Goal: Information Seeking & Learning: Compare options

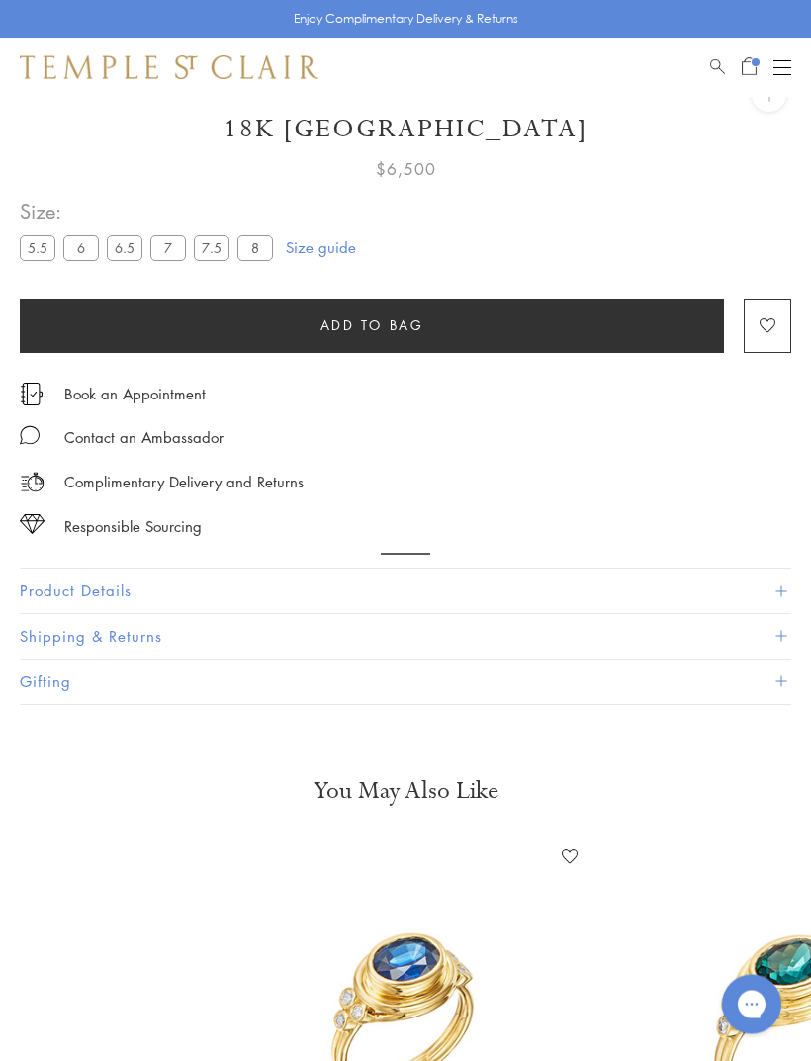
scroll to position [97, 0]
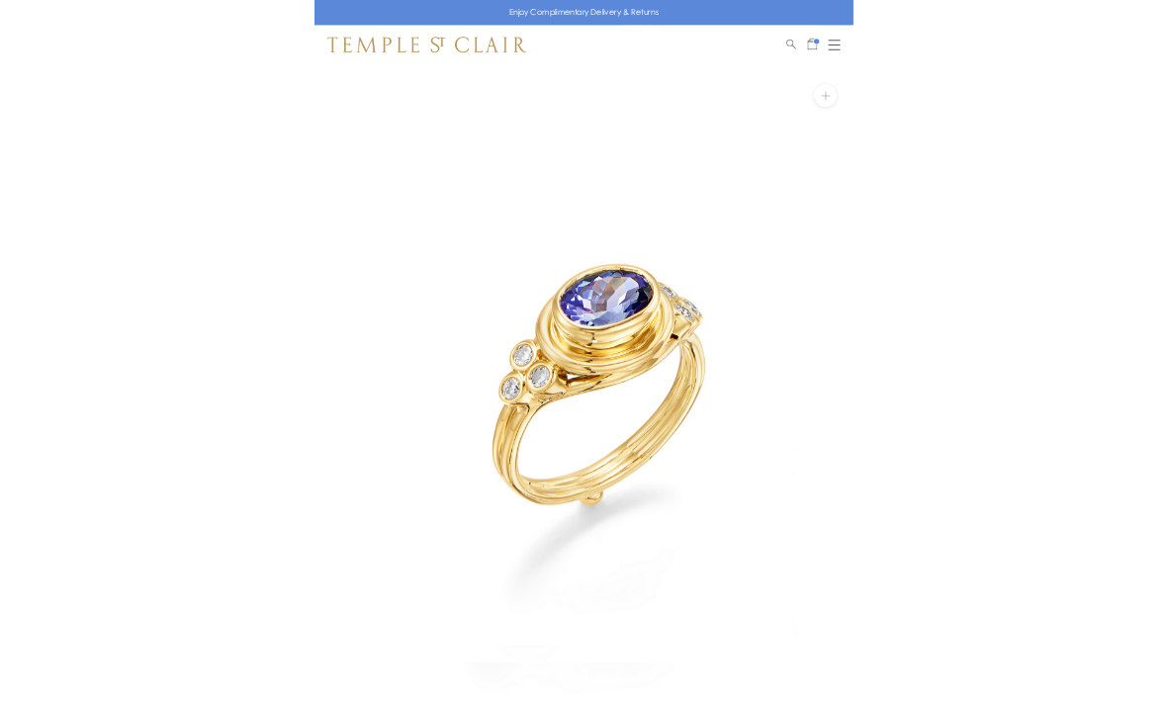
scroll to position [13, 0]
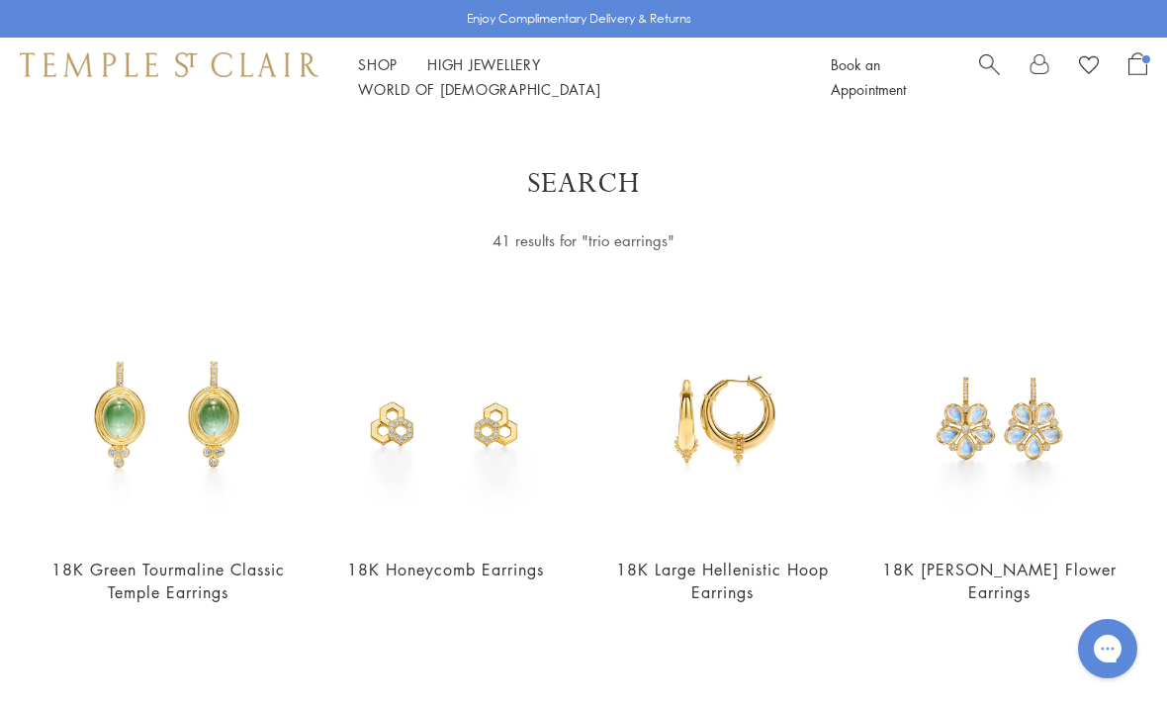
click at [1017, 76] on div at bounding box center [1063, 76] width 168 height 49
click at [980, 70] on span "Search" at bounding box center [989, 62] width 21 height 21
click at [219, 148] on input "search" at bounding box center [595, 156] width 1010 height 23
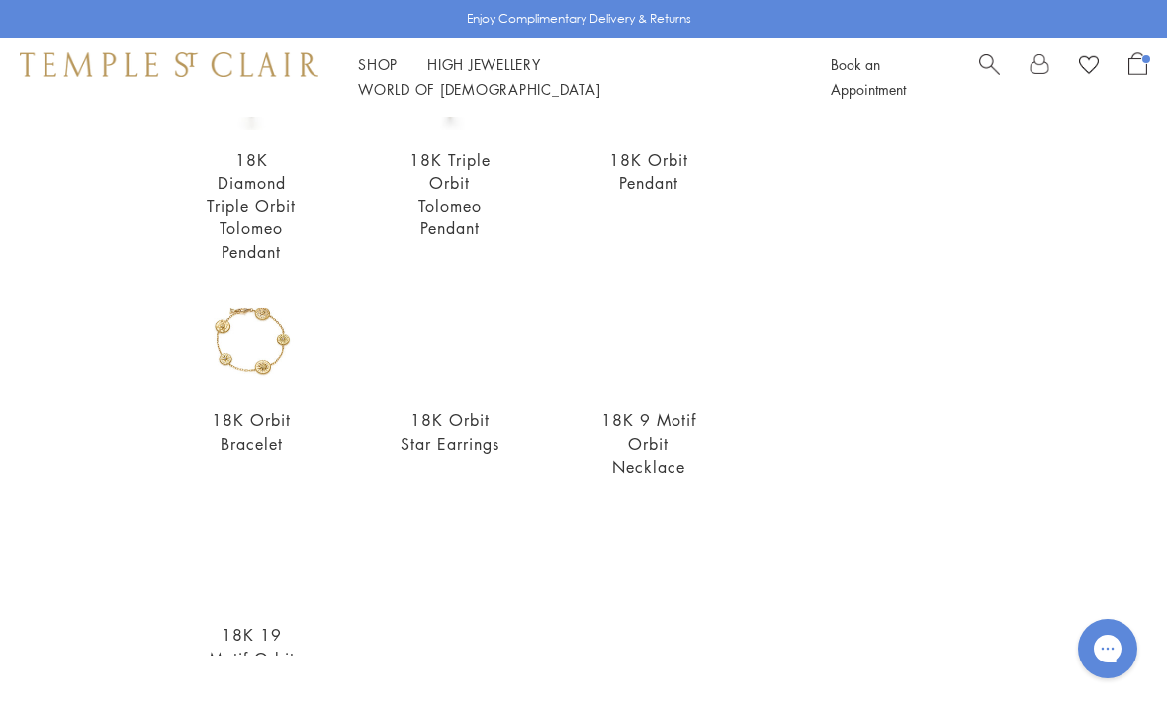
scroll to position [479, 0]
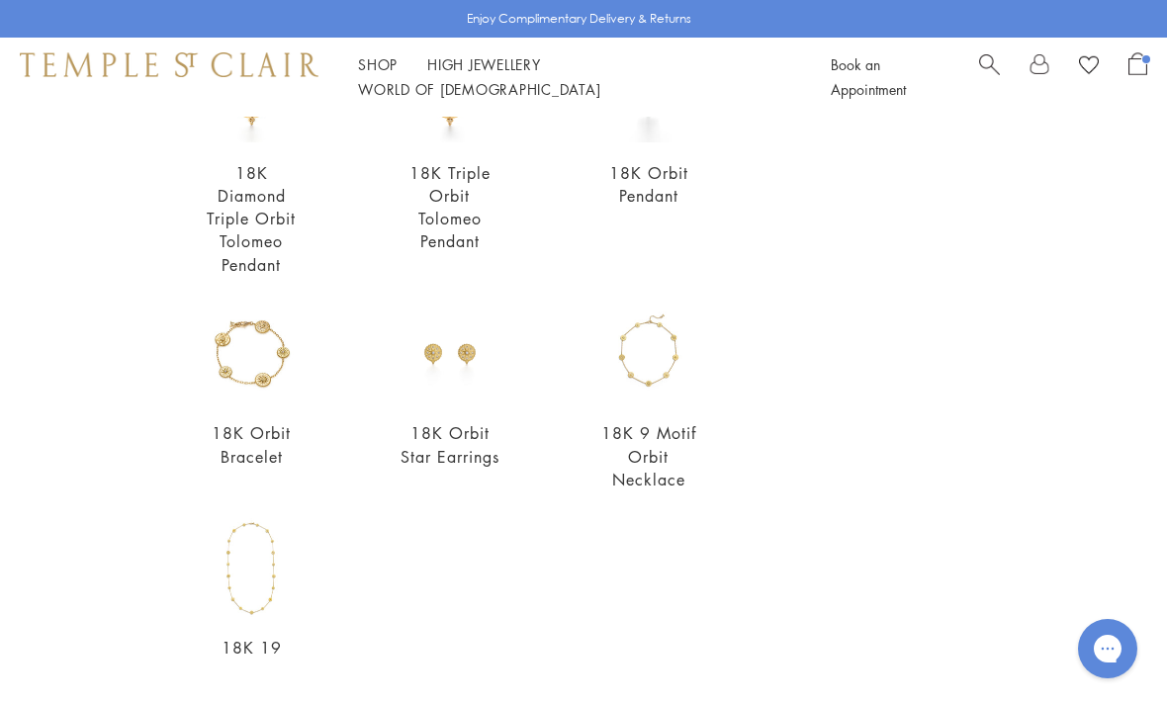
type input "*****"
click at [672, 361] on img at bounding box center [648, 354] width 100 height 100
click at [271, 359] on img at bounding box center [252, 354] width 100 height 100
click at [660, 365] on img at bounding box center [648, 354] width 100 height 100
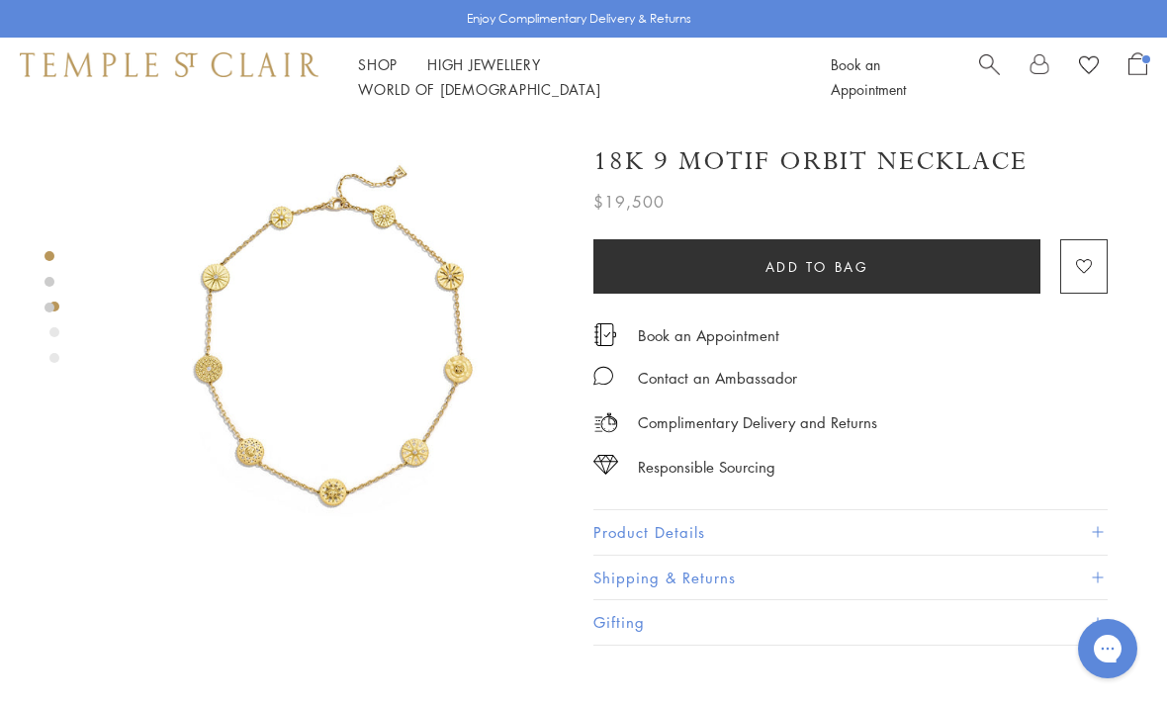
click at [931, 533] on button "Product Details" at bounding box center [850, 532] width 514 height 44
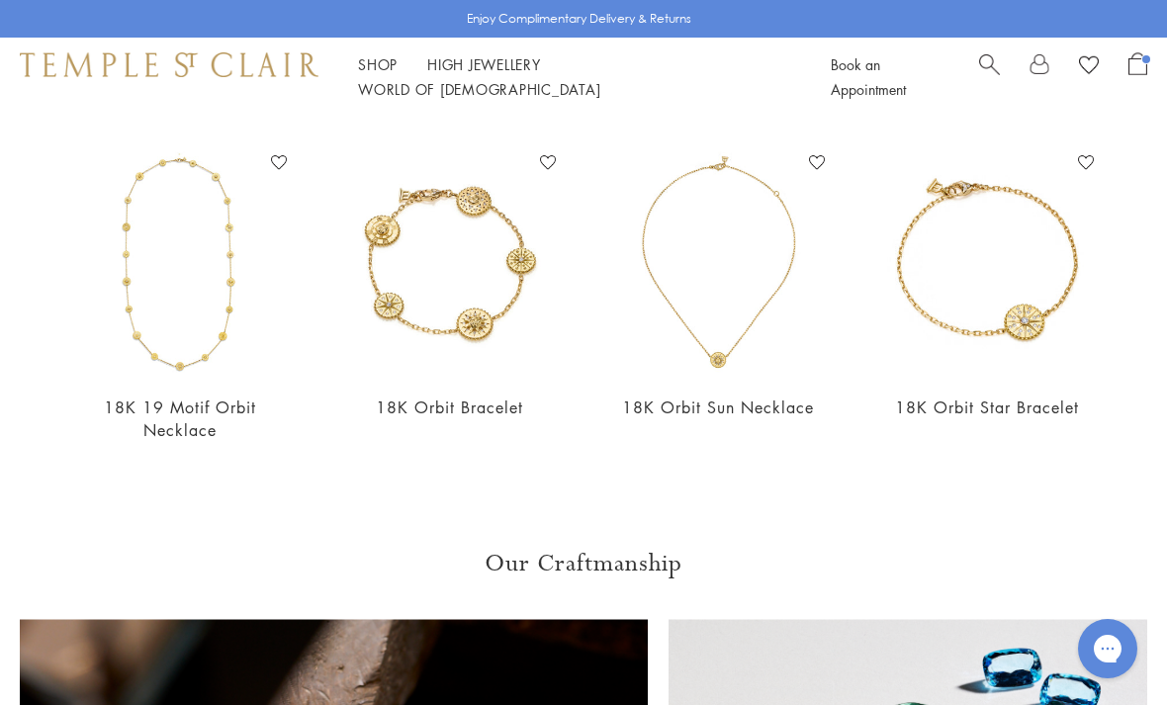
scroll to position [1617, 0]
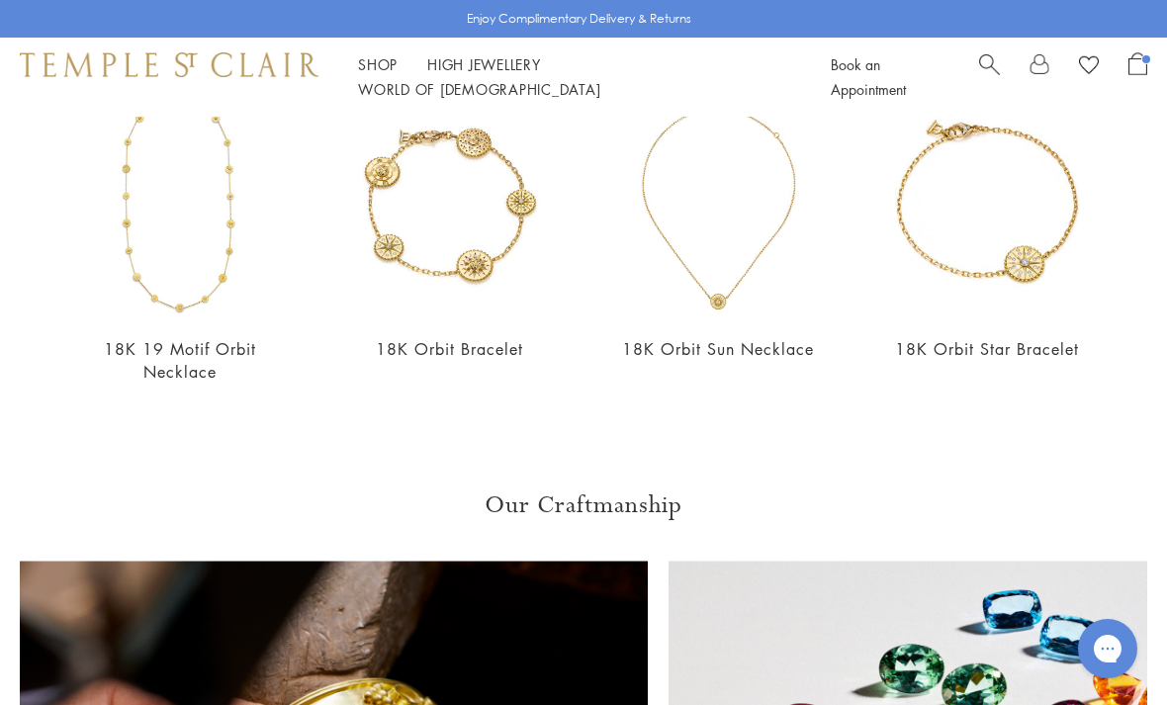
click at [500, 242] on img at bounding box center [448, 203] width 229 height 229
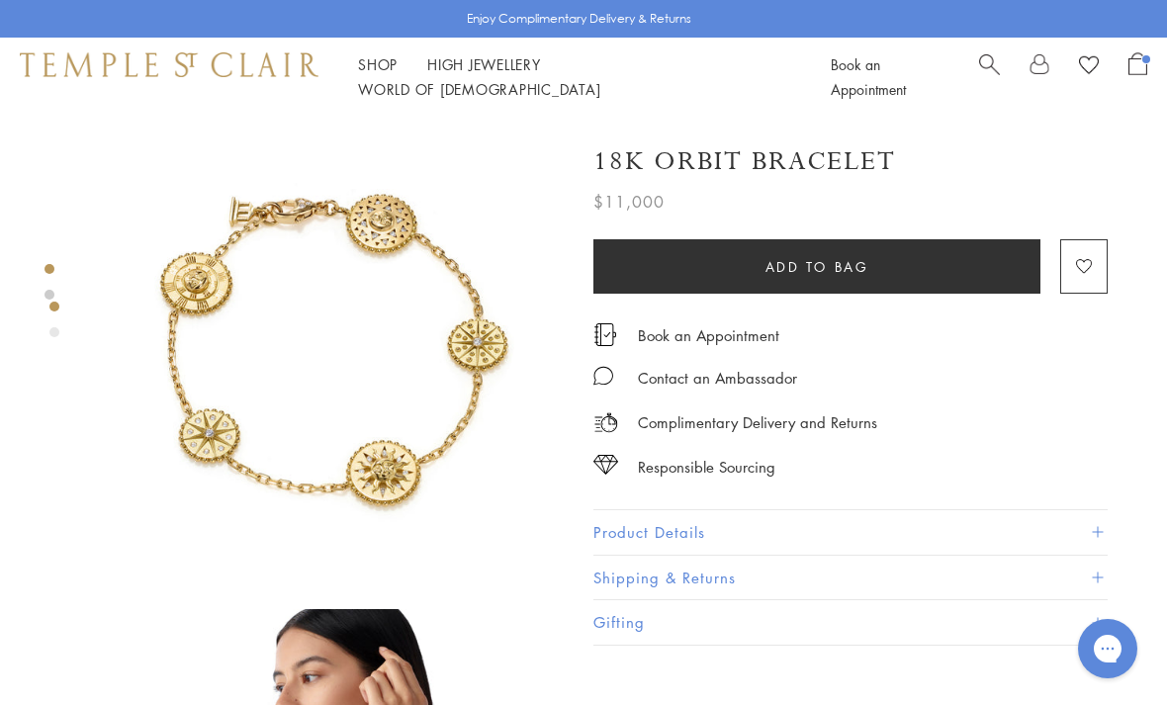
click at [903, 523] on button "Product Details" at bounding box center [850, 532] width 514 height 44
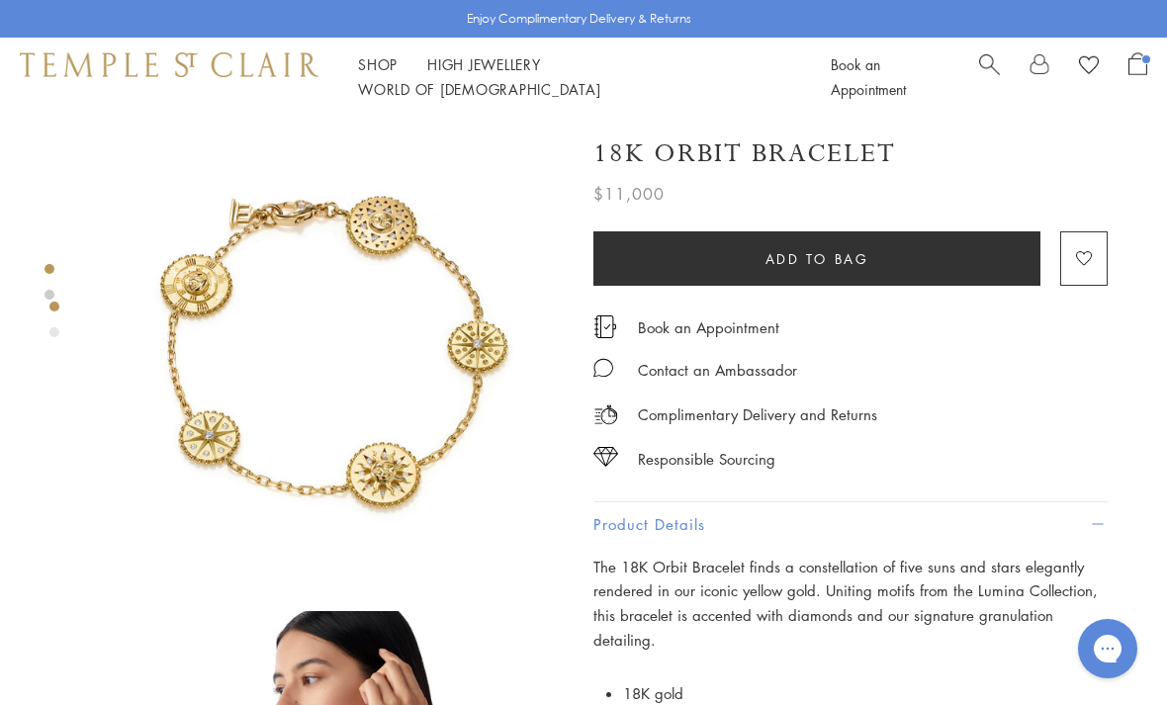
click at [992, 73] on span "Search" at bounding box center [989, 62] width 21 height 21
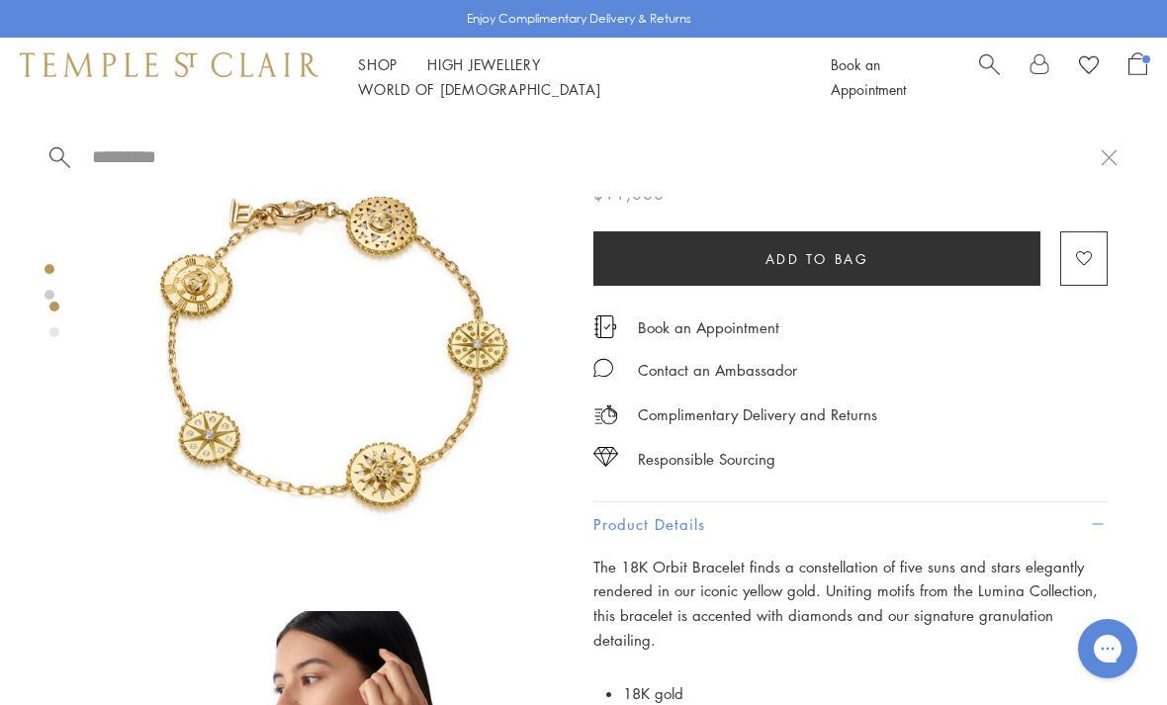
click at [983, 56] on div "Shop Shop Categories Amulets Pendants & Charms Lockets Chains & Leather Cords E…" at bounding box center [583, 77] width 1167 height 79
click at [980, 83] on link "Search" at bounding box center [989, 76] width 21 height 49
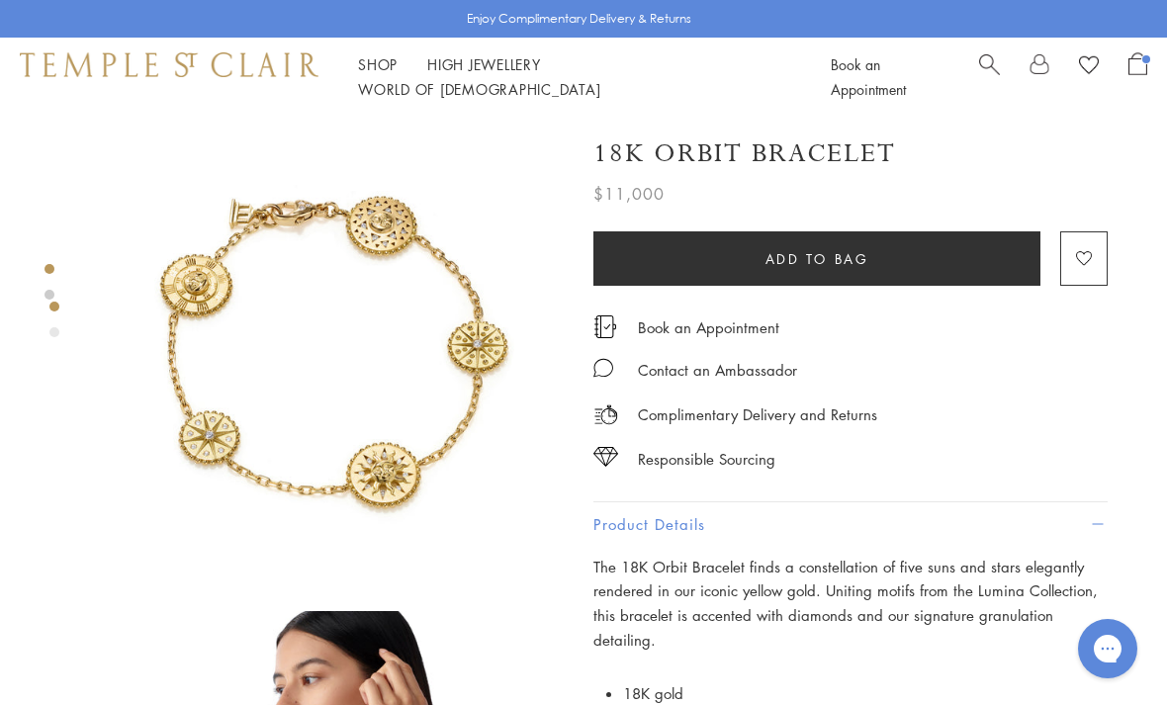
click at [983, 54] on div "Shop Shop Categories Amulets Pendants & Charms Lockets Chains & Leather Cords E…" at bounding box center [583, 77] width 1167 height 79
click at [997, 73] on span "Search" at bounding box center [989, 62] width 21 height 21
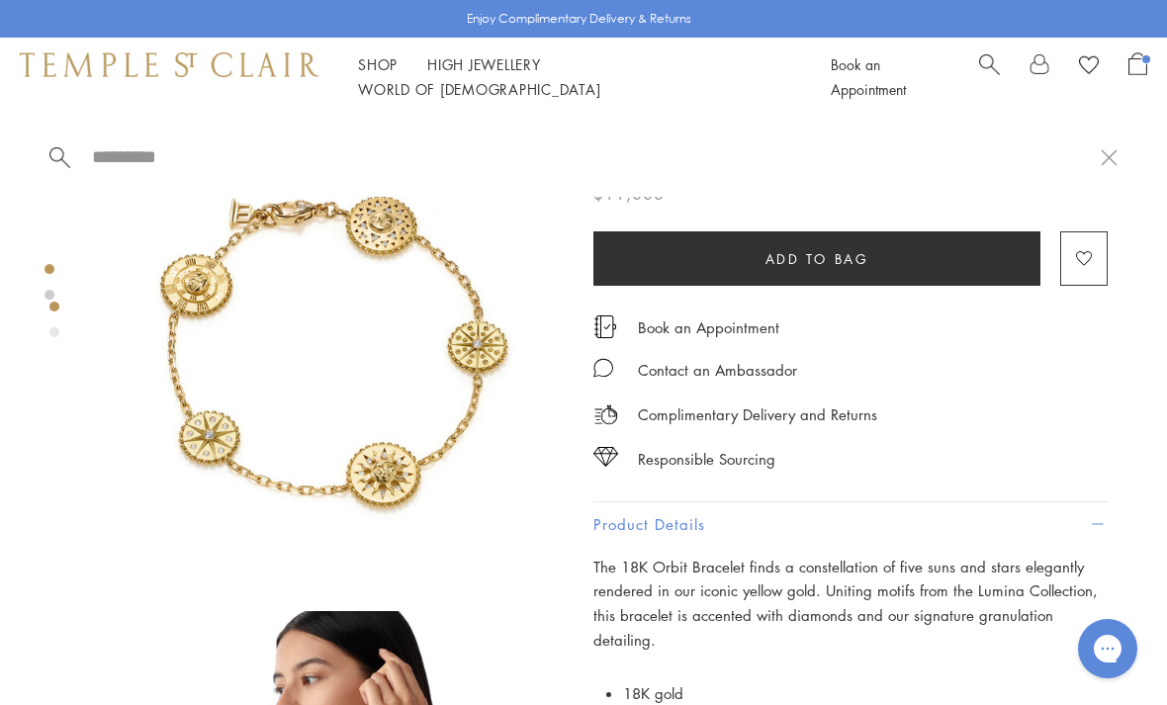
click at [214, 168] on input "search" at bounding box center [595, 156] width 1010 height 23
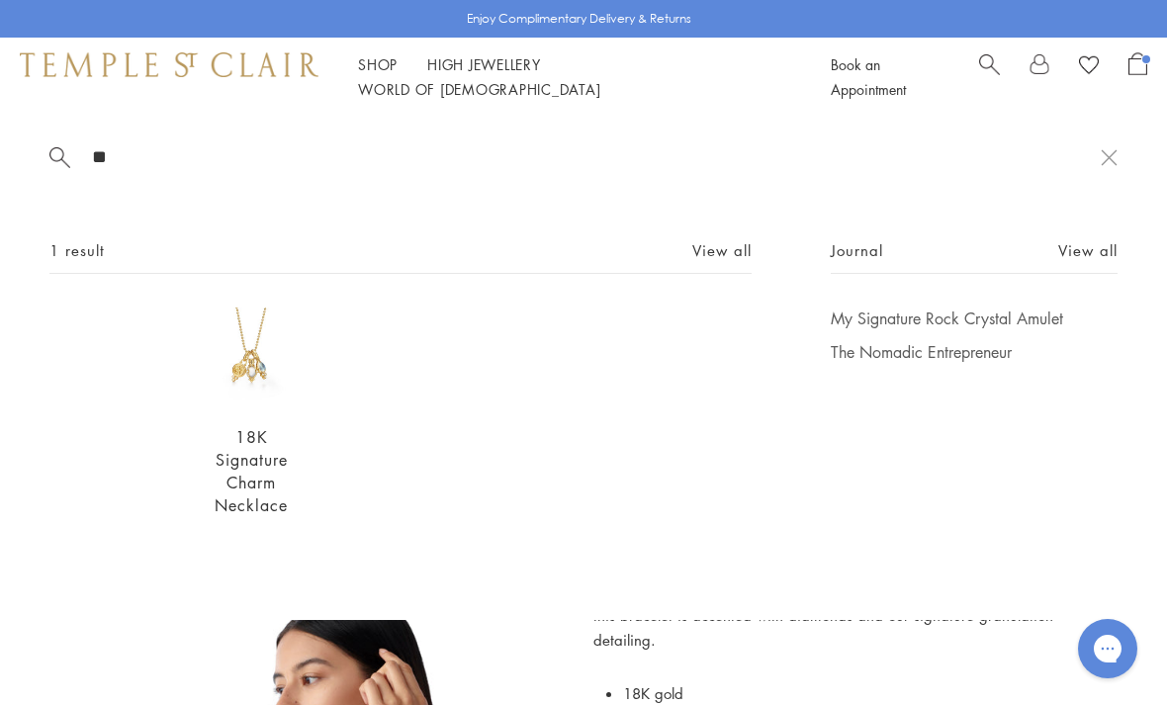
type input "*"
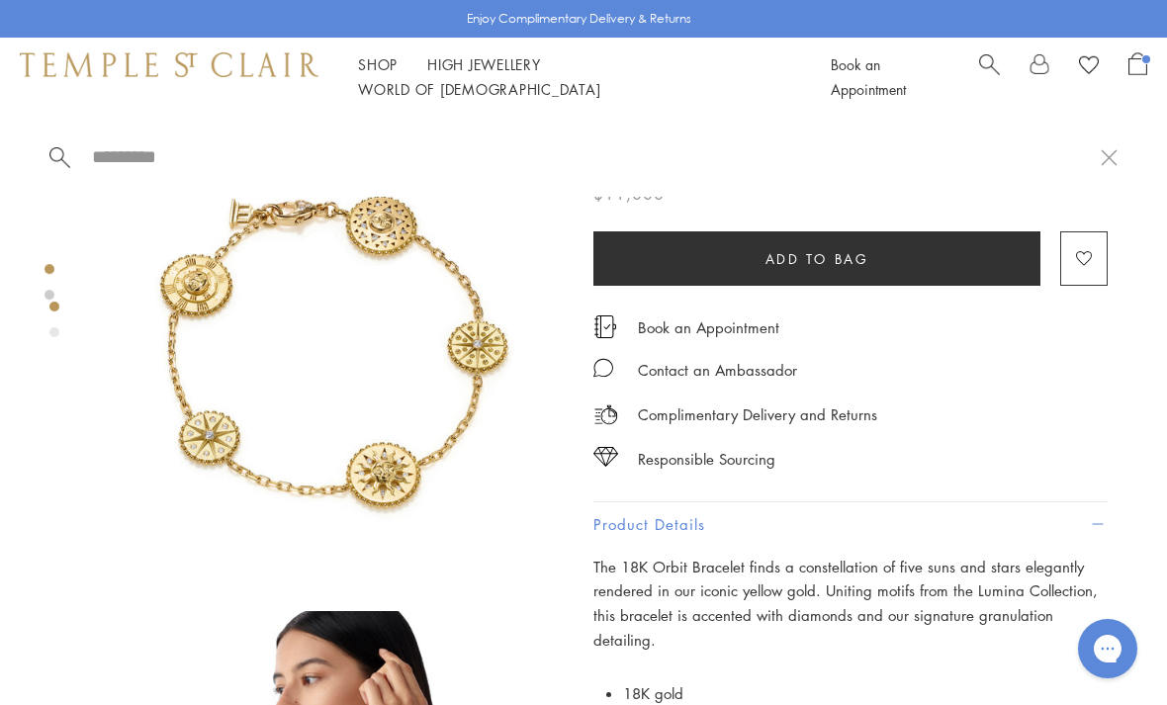
type input "*"
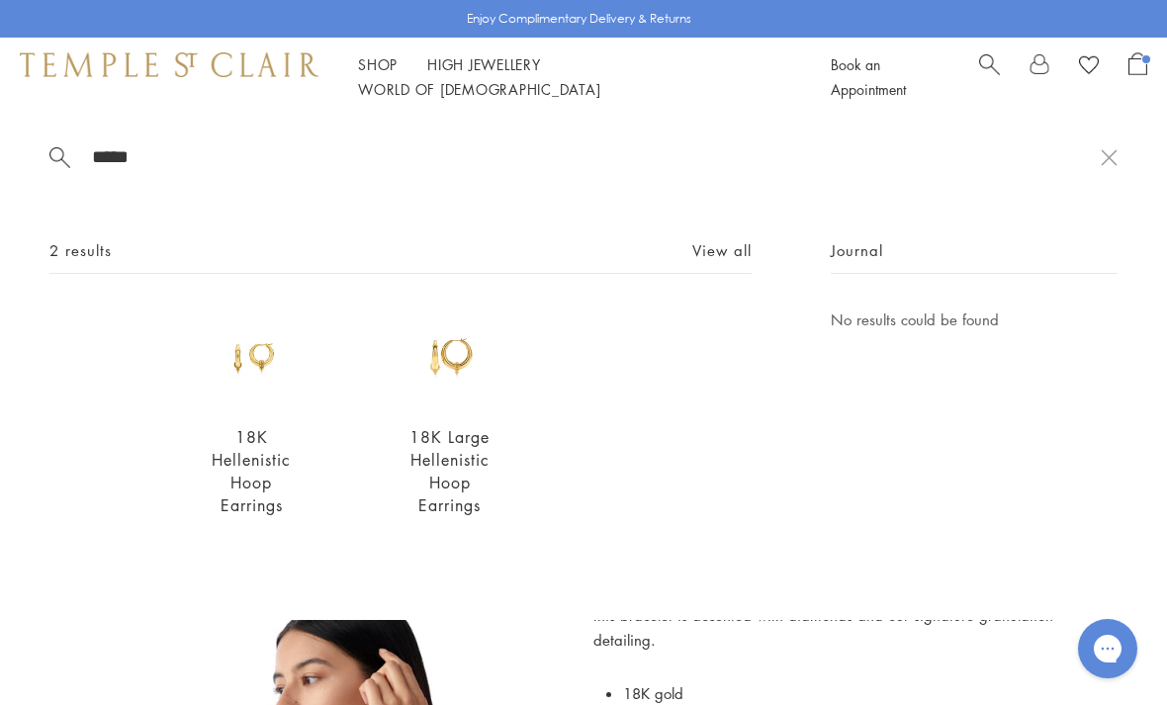
type input "*****"
click at [248, 369] on img at bounding box center [252, 357] width 100 height 100
click at [452, 393] on img at bounding box center [450, 357] width 100 height 100
click at [265, 397] on img at bounding box center [252, 357] width 100 height 100
click at [450, 399] on img at bounding box center [450, 357] width 100 height 100
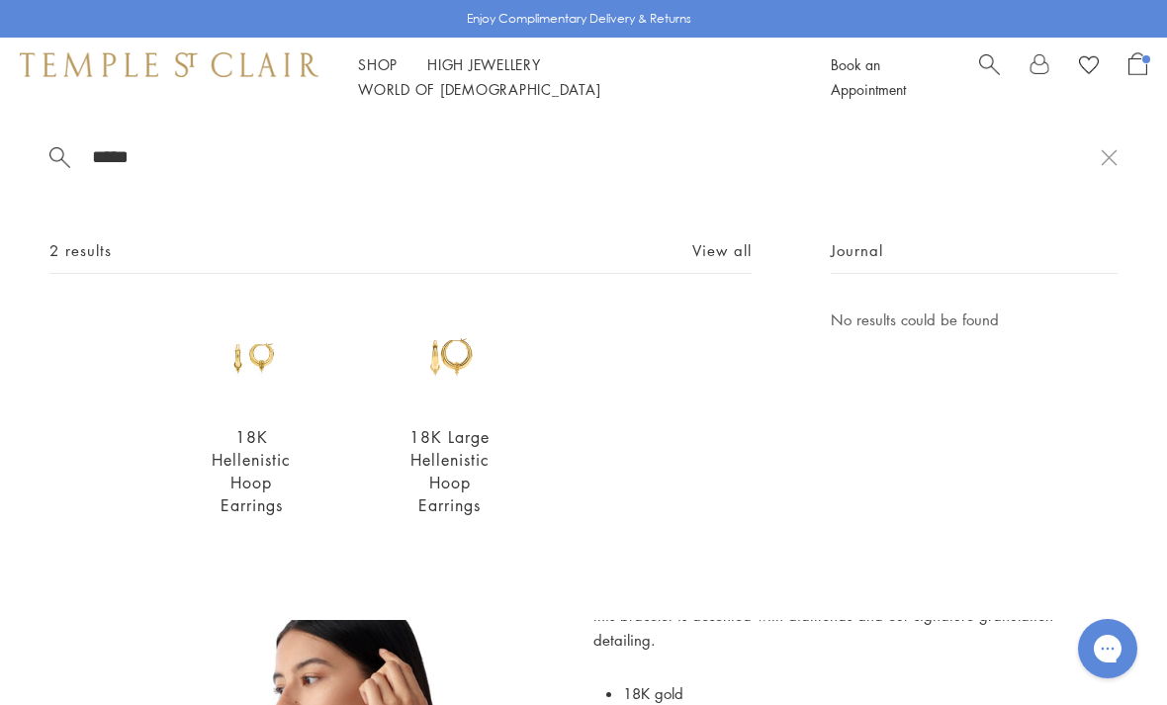
click at [244, 376] on img at bounding box center [252, 357] width 100 height 100
click at [449, 401] on img at bounding box center [450, 357] width 100 height 100
click at [261, 386] on img at bounding box center [252, 357] width 100 height 100
click at [487, 405] on img at bounding box center [450, 357] width 100 height 100
click at [232, 372] on img at bounding box center [252, 357] width 100 height 100
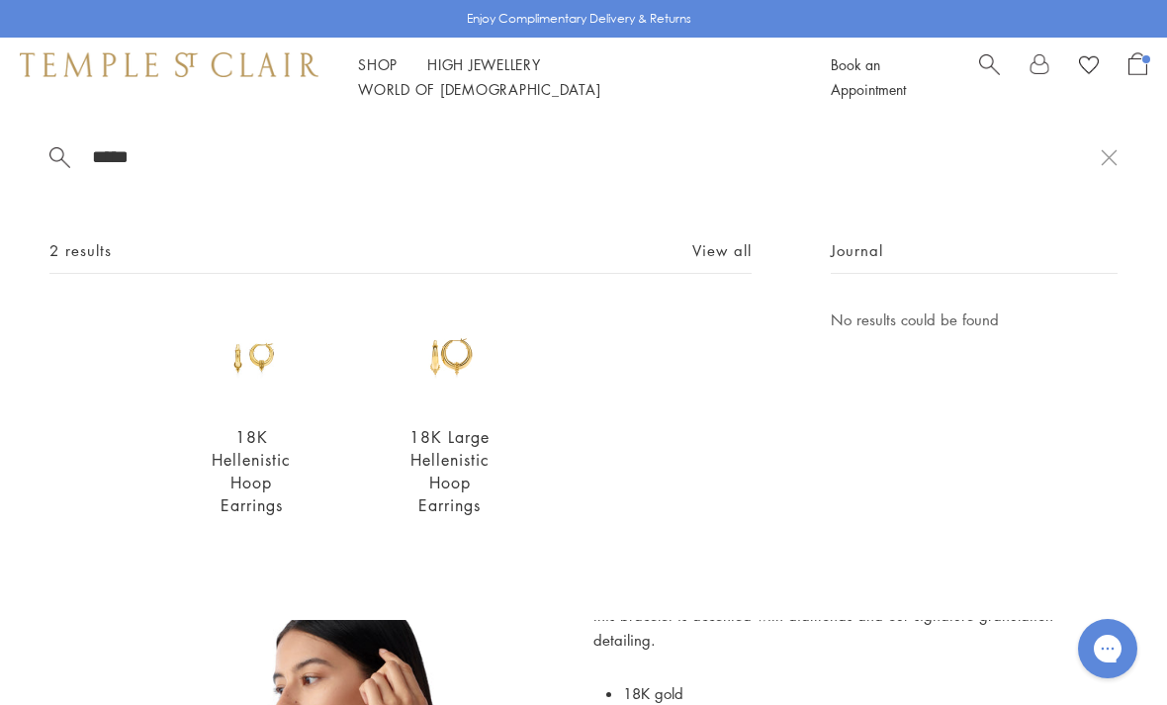
click at [463, 368] on img at bounding box center [450, 357] width 100 height 100
click at [221, 386] on img at bounding box center [252, 357] width 100 height 100
click at [439, 407] on img at bounding box center [450, 357] width 100 height 100
click at [235, 388] on img at bounding box center [252, 357] width 100 height 100
click at [445, 381] on img at bounding box center [450, 357] width 100 height 100
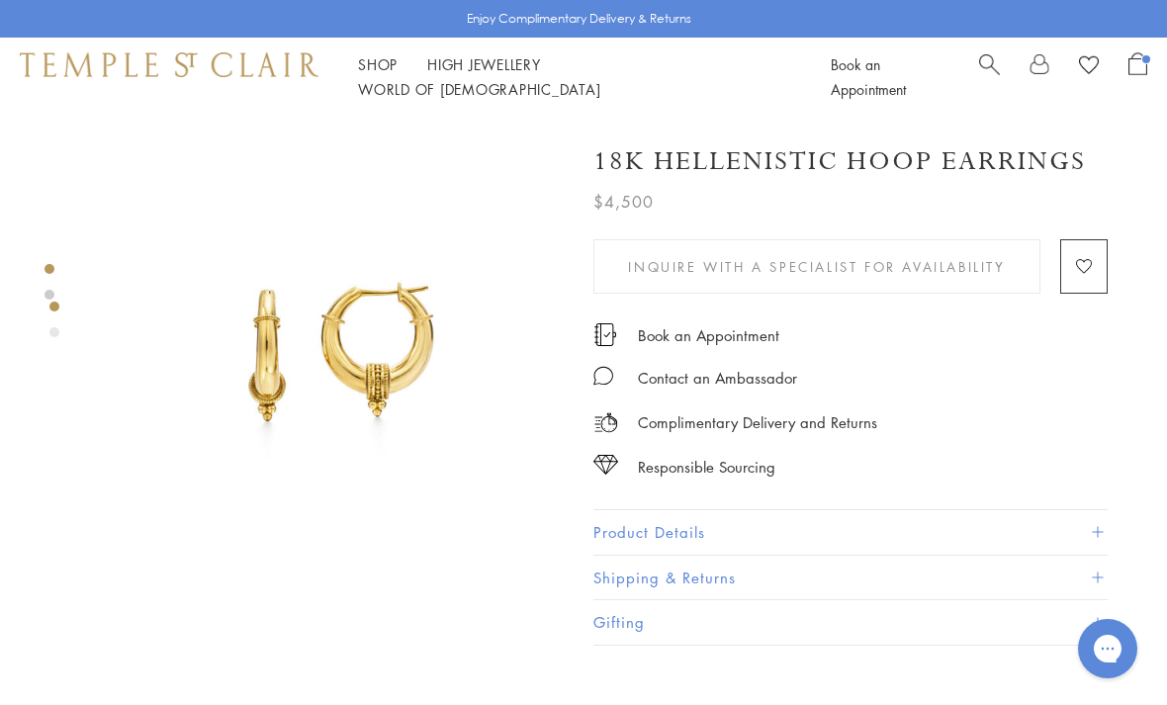
click at [622, 532] on button "Product Details" at bounding box center [850, 532] width 514 height 44
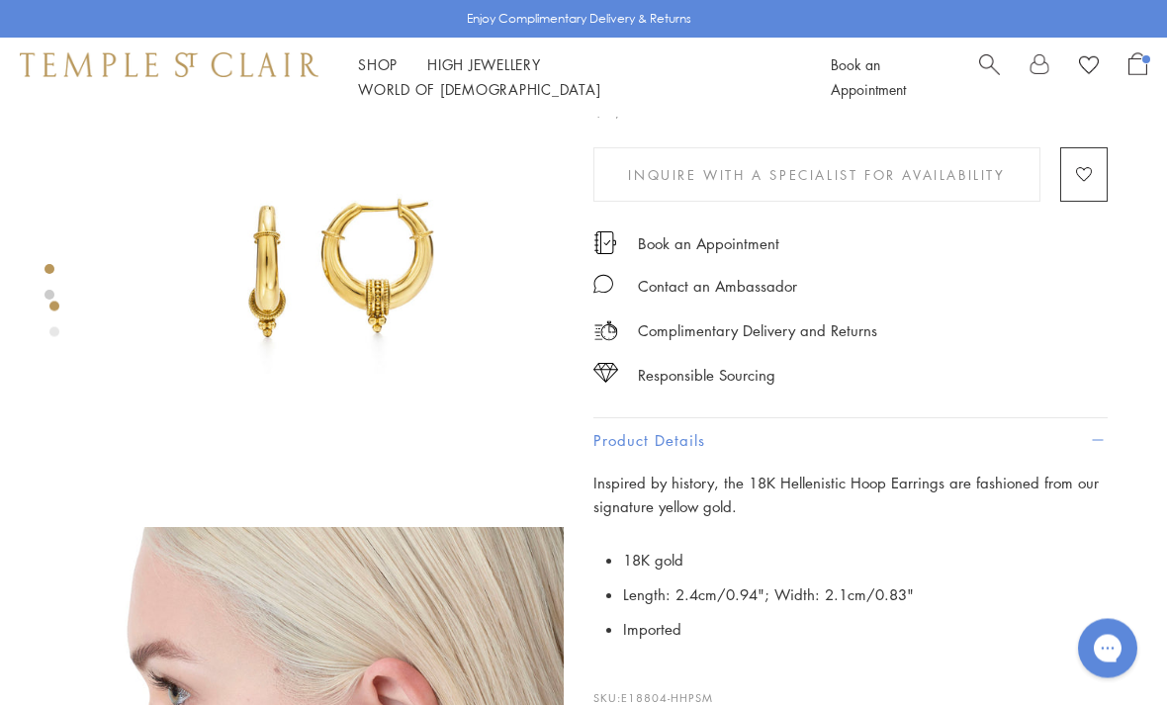
scroll to position [85, 0]
click at [564, 427] on div "Responsible Sourcing Our gold is strictly mercury-free mined gold and recycled …" at bounding box center [583, 352] width 1167 height 705
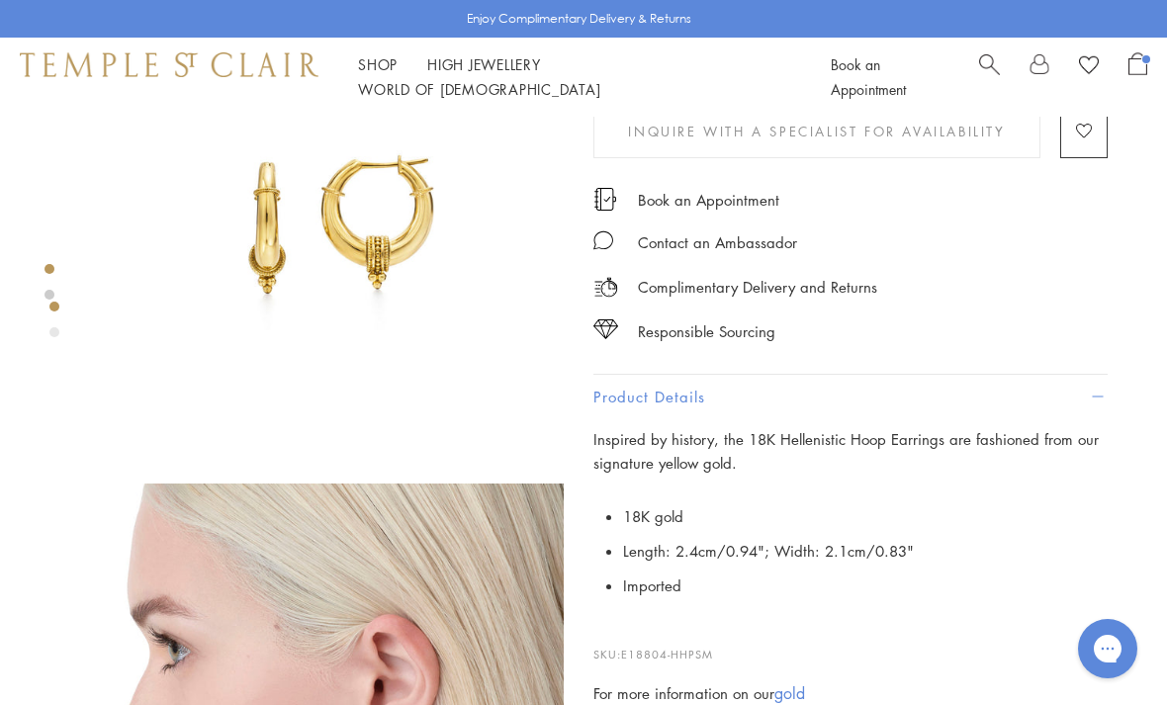
scroll to position [191, 0]
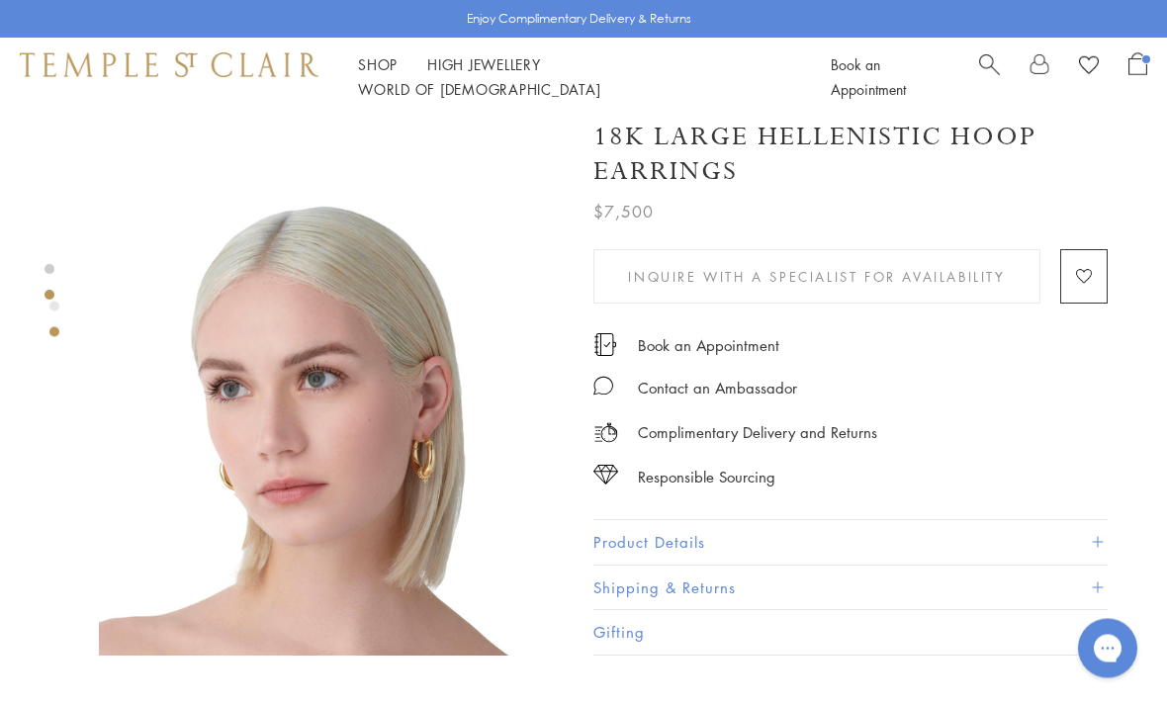
scroll to position [420, 0]
click at [636, 550] on button "Product Details" at bounding box center [850, 542] width 514 height 44
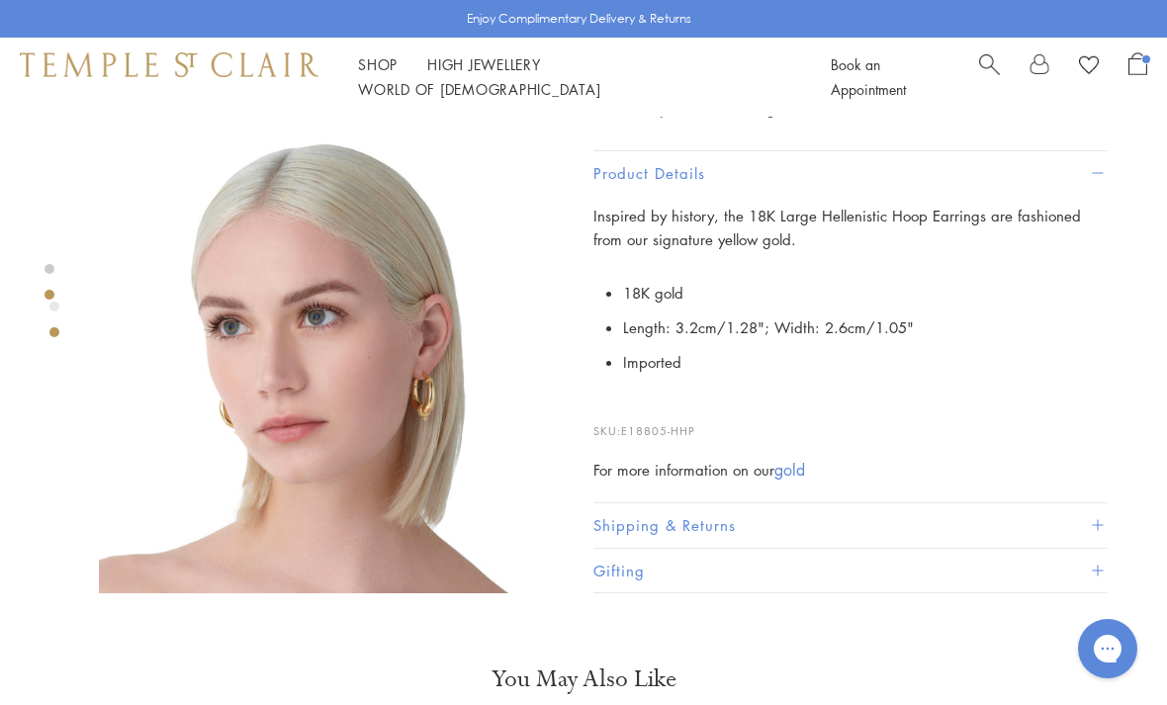
scroll to position [483, 0]
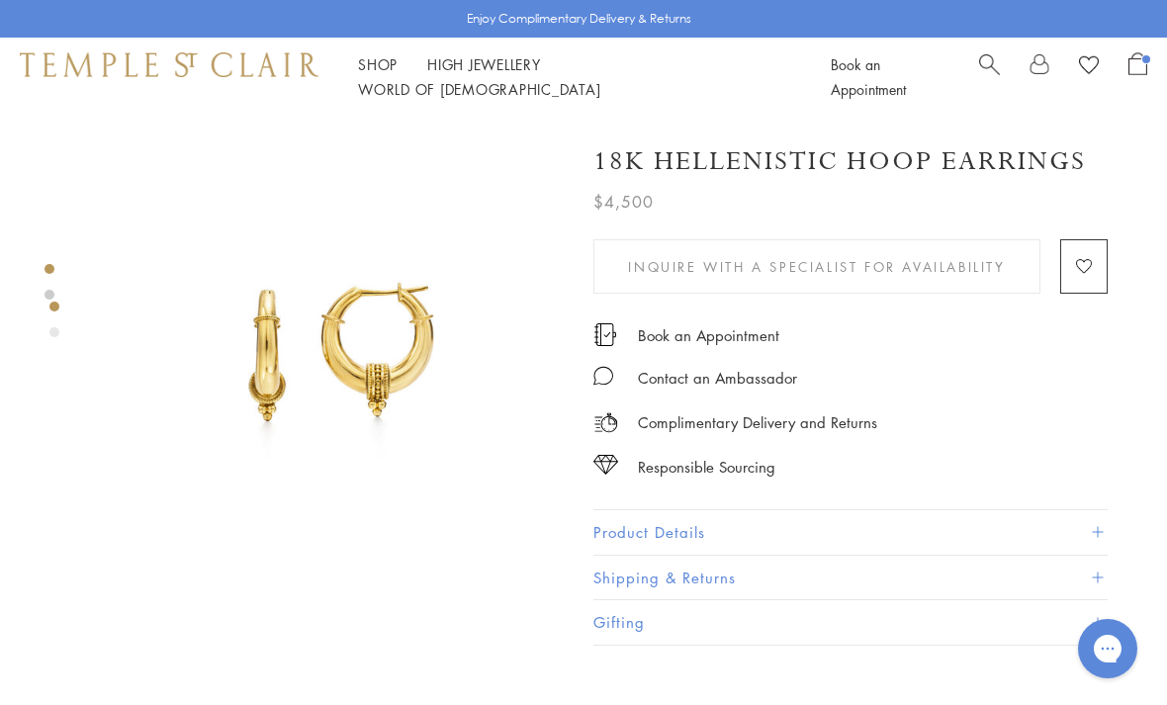
click at [650, 523] on button "Product Details" at bounding box center [850, 532] width 514 height 44
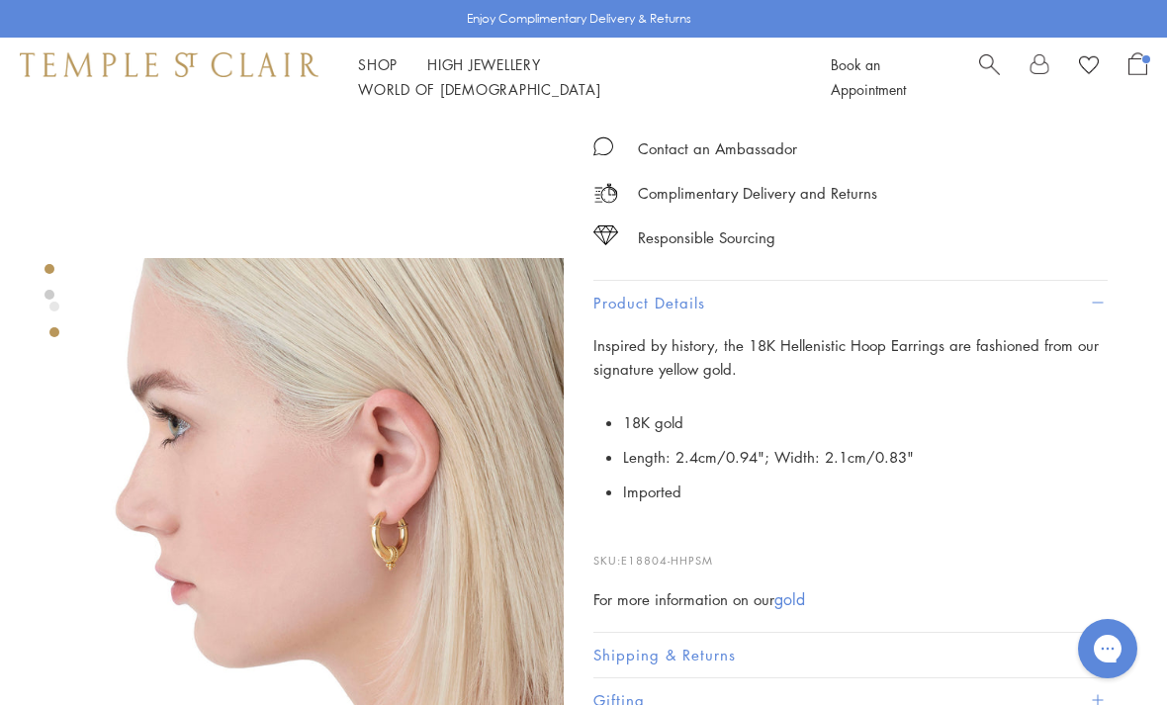
scroll to position [416, 0]
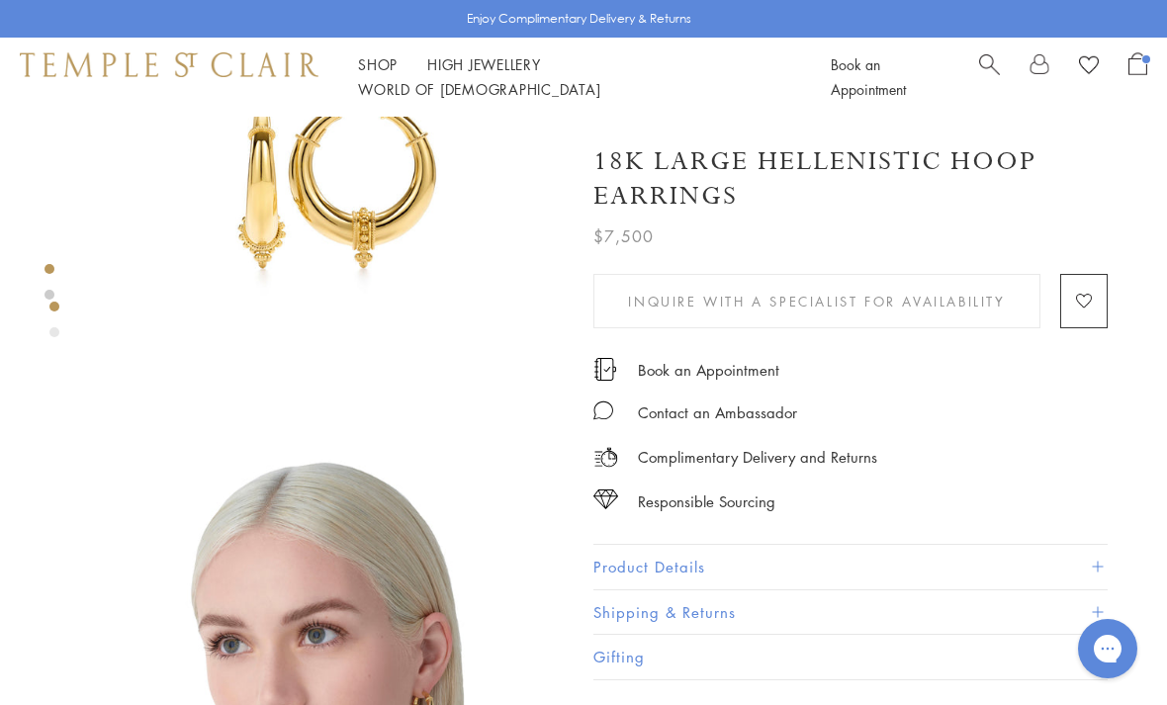
click at [658, 558] on button "Product Details" at bounding box center [850, 567] width 514 height 44
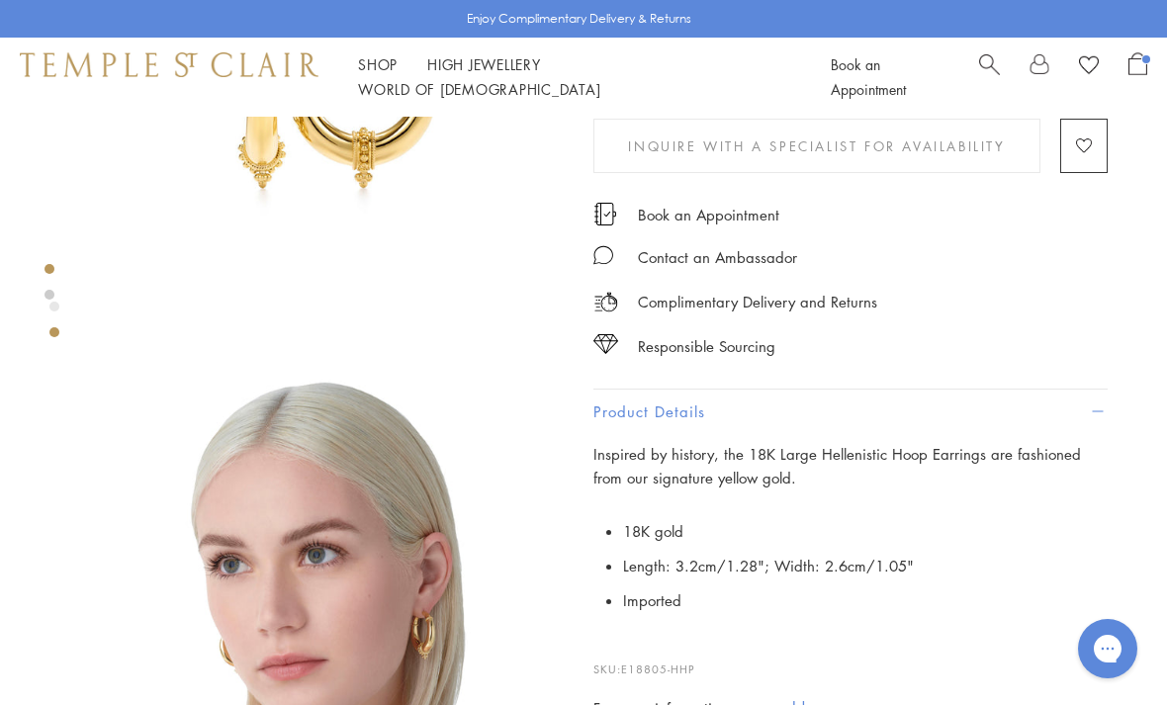
scroll to position [307, 0]
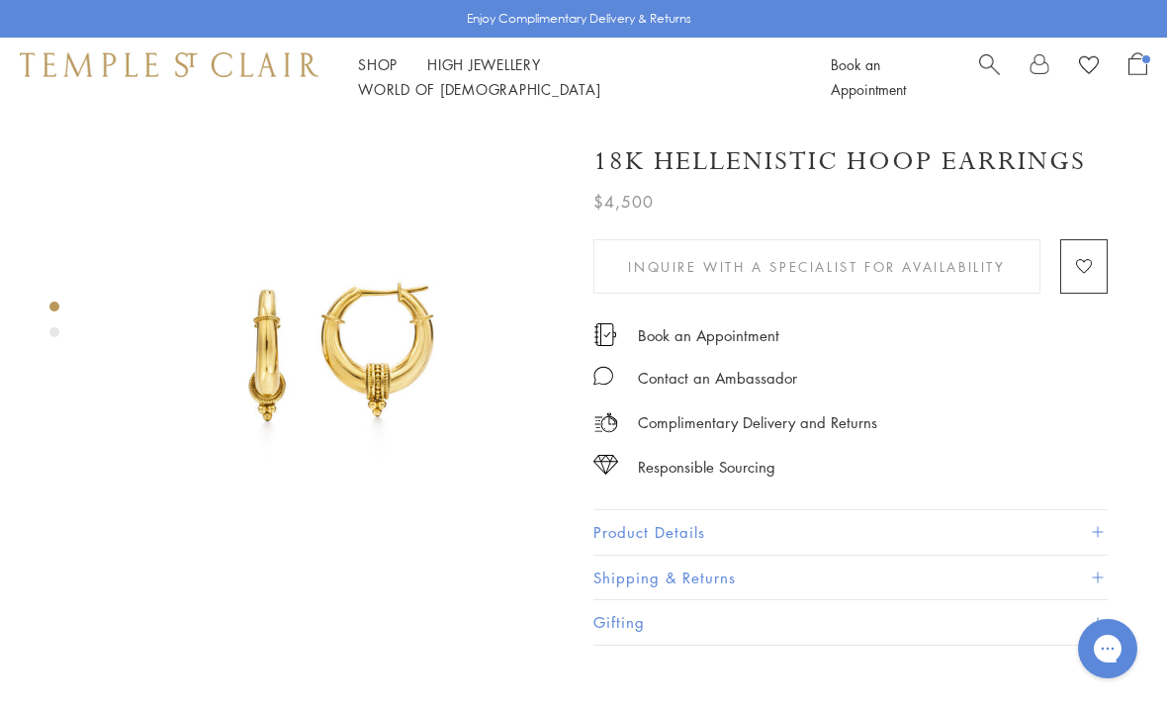
click at [655, 515] on button "Product Details" at bounding box center [850, 532] width 514 height 44
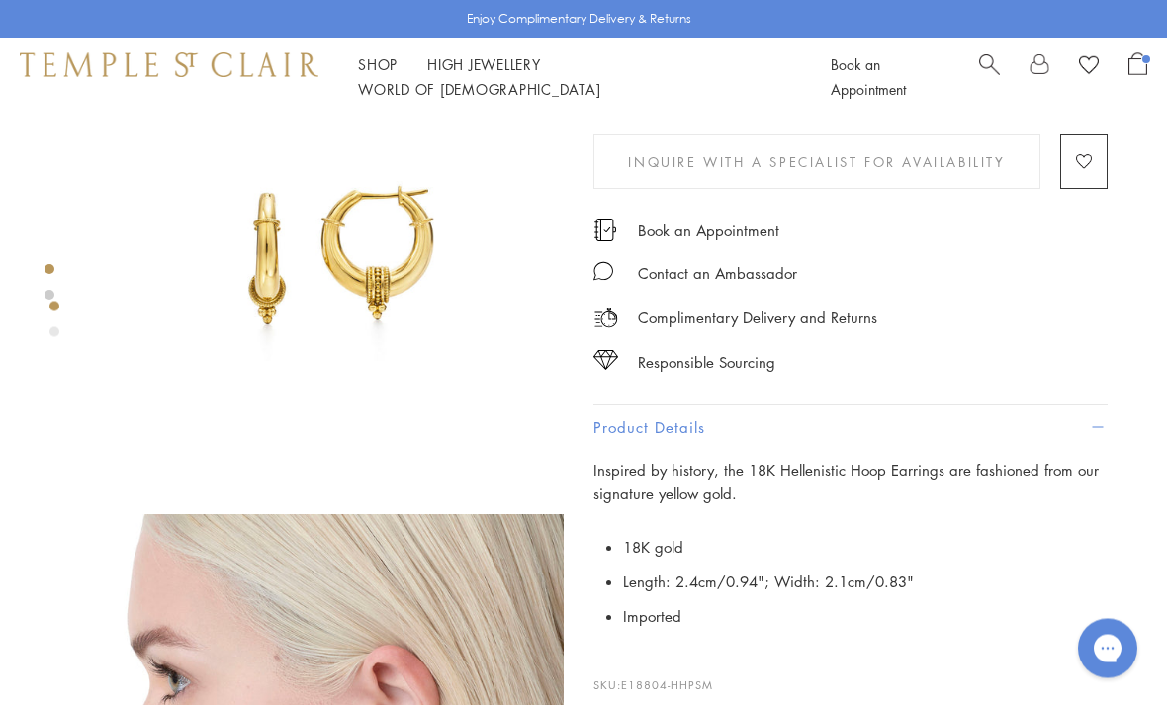
scroll to position [96, 0]
click at [142, 3] on div "Enjoy Complimentary Delivery & Returns" at bounding box center [583, 19] width 1167 height 38
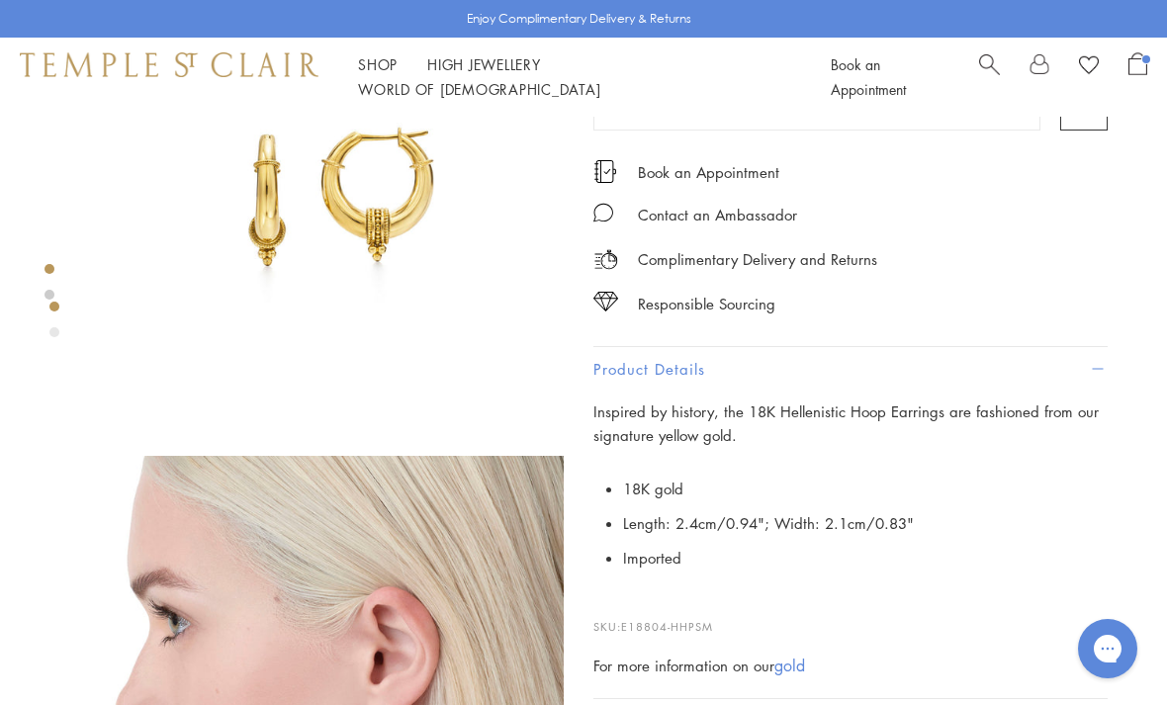
scroll to position [159, 0]
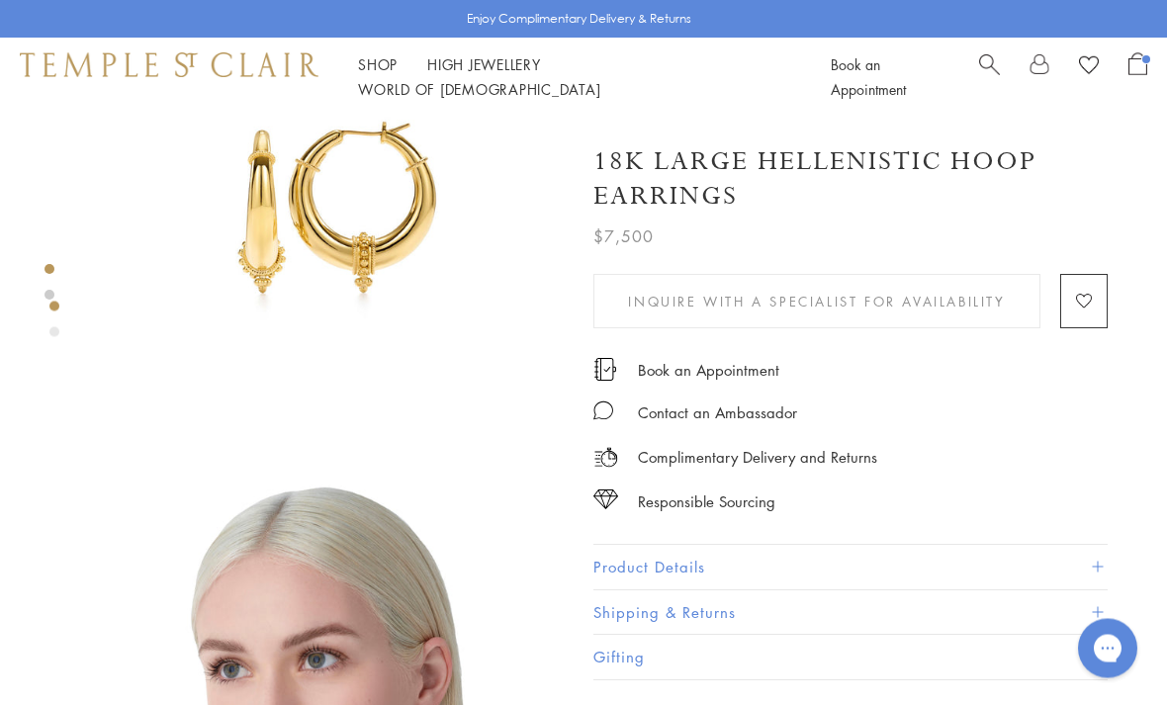
scroll to position [140, 0]
click at [483, 263] on div "Responsible Sourcing Our gold is strictly mercury-free mined gold and recycled …" at bounding box center [583, 352] width 1167 height 705
click at [662, 568] on button "Product Details" at bounding box center [850, 567] width 514 height 44
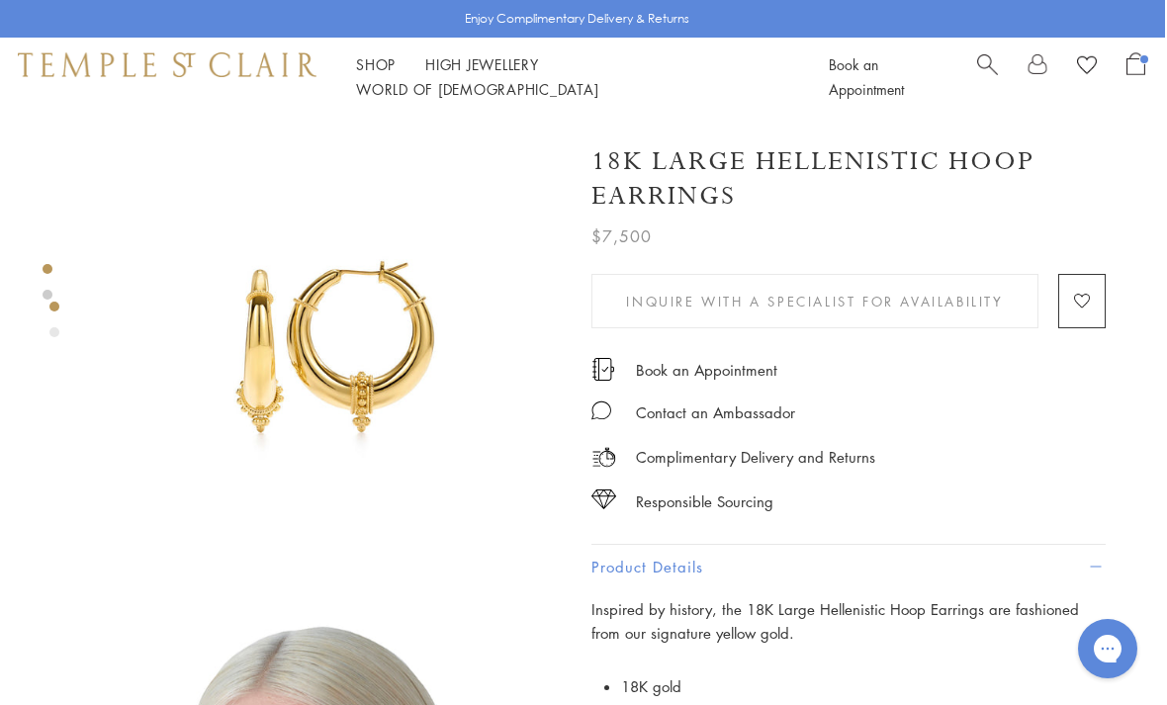
scroll to position [0, 4]
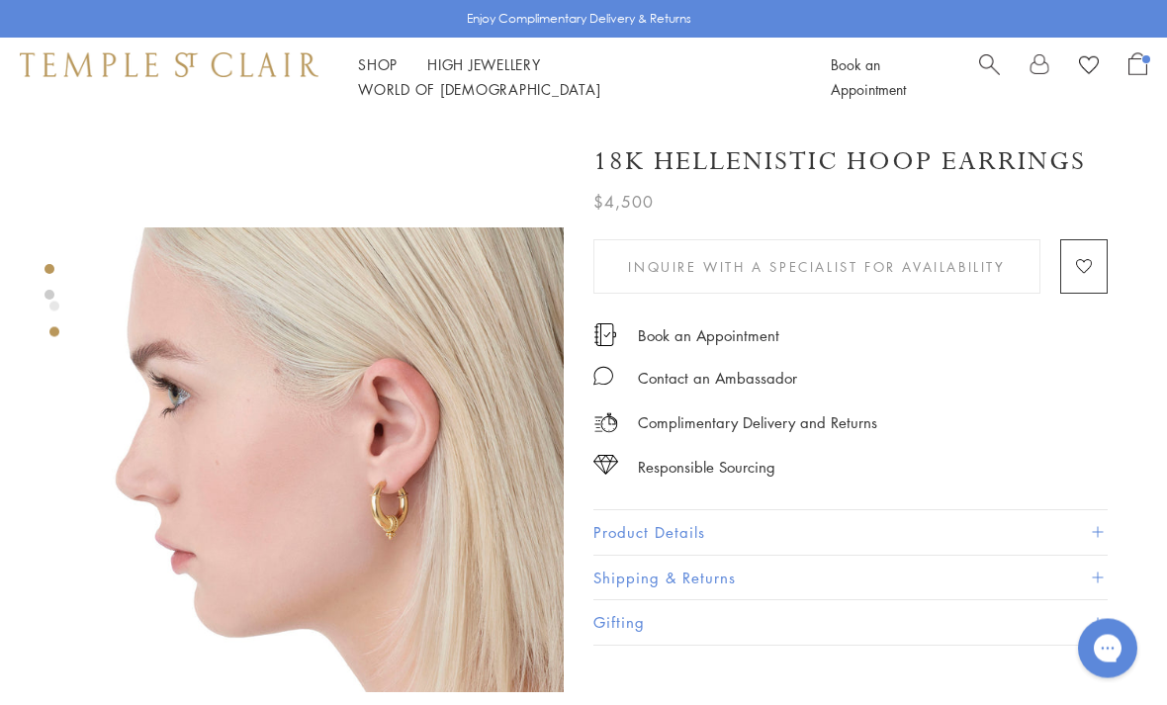
scroll to position [385, 0]
click at [661, 528] on button "Product Details" at bounding box center [850, 532] width 514 height 44
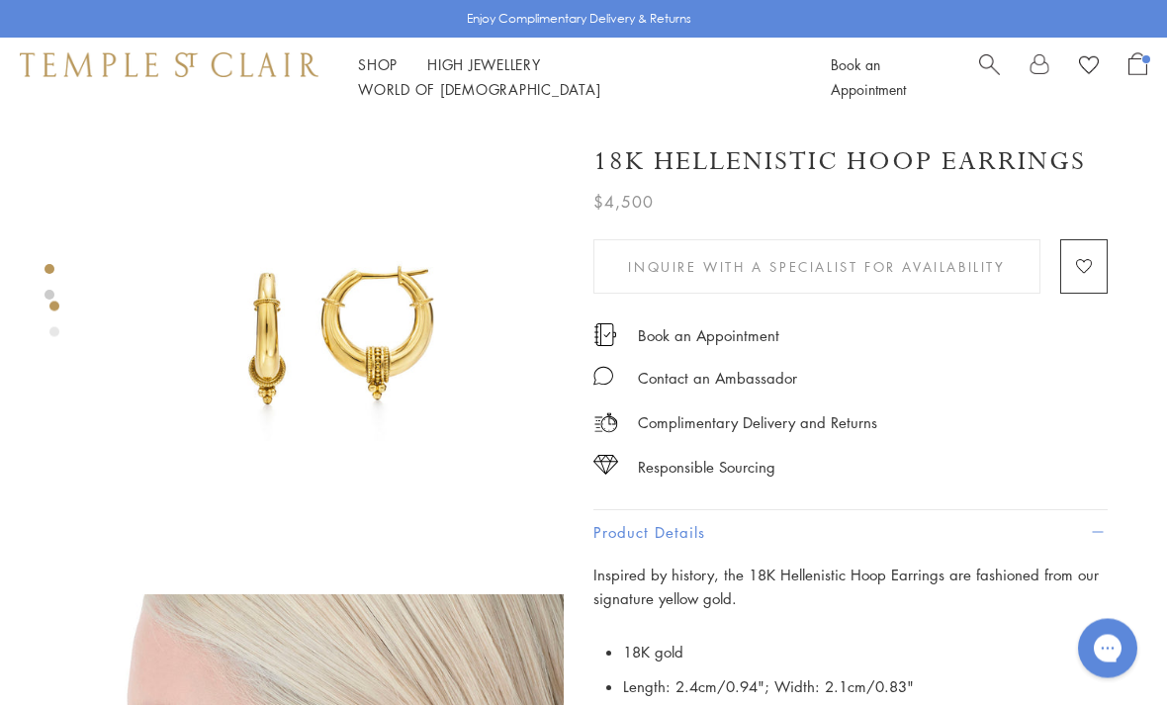
scroll to position [0, 0]
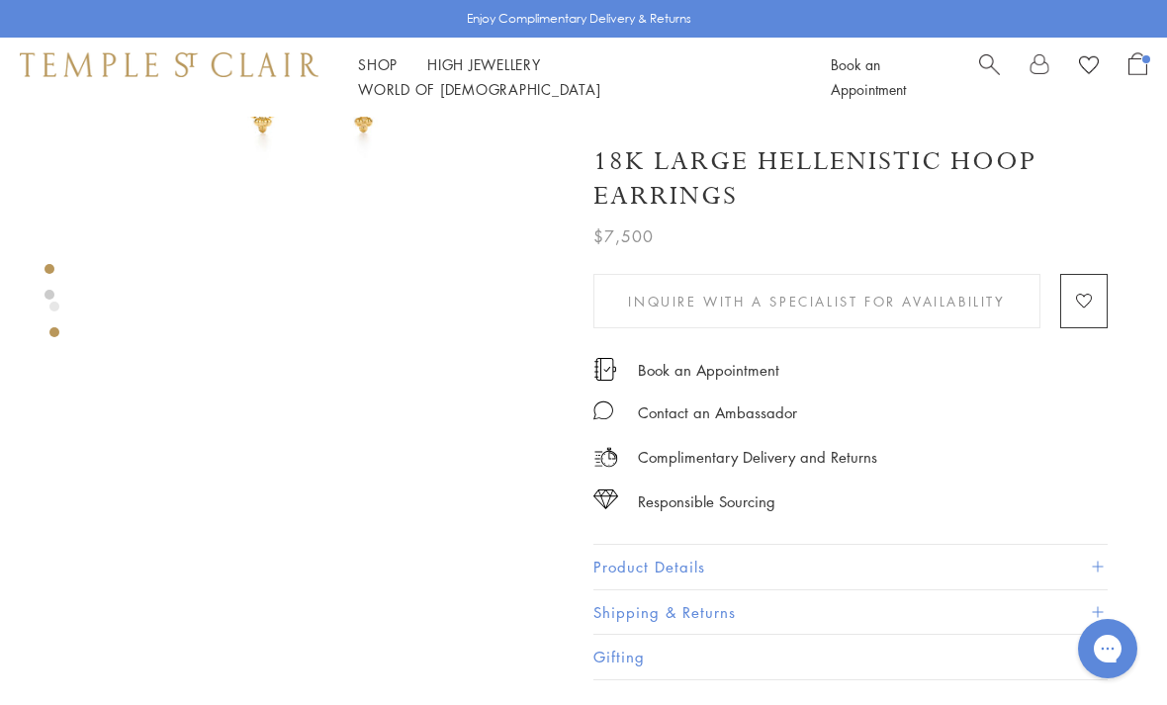
scroll to position [299, 0]
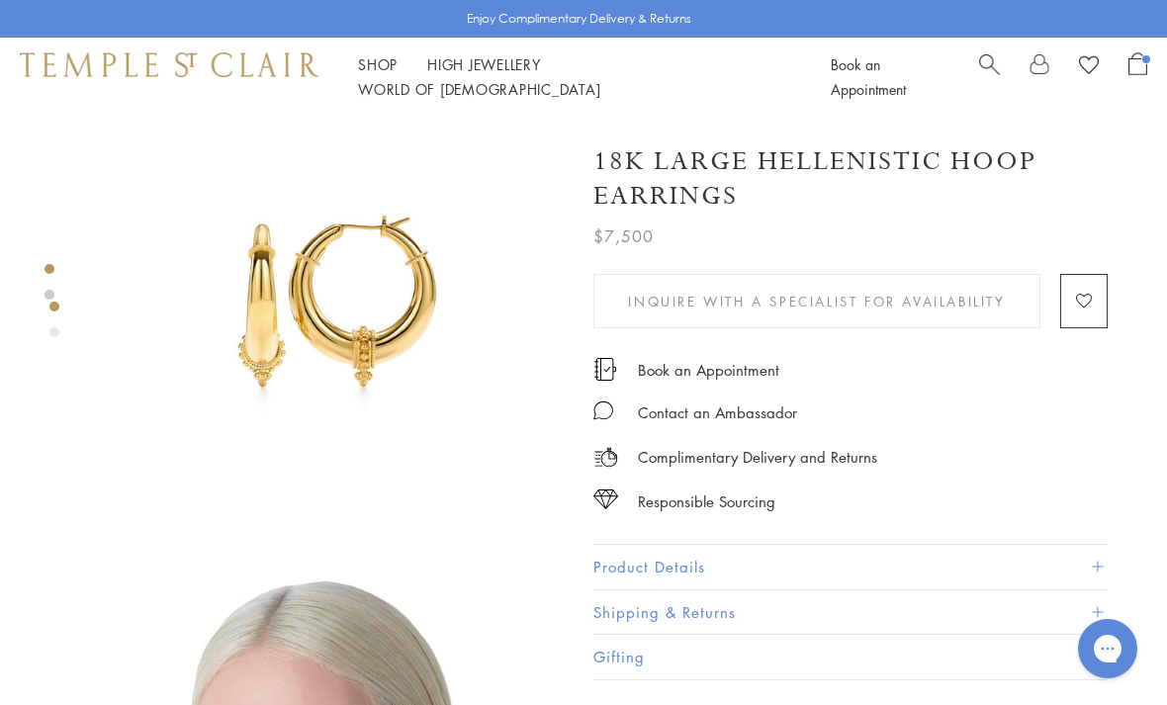
scroll to position [44, 0]
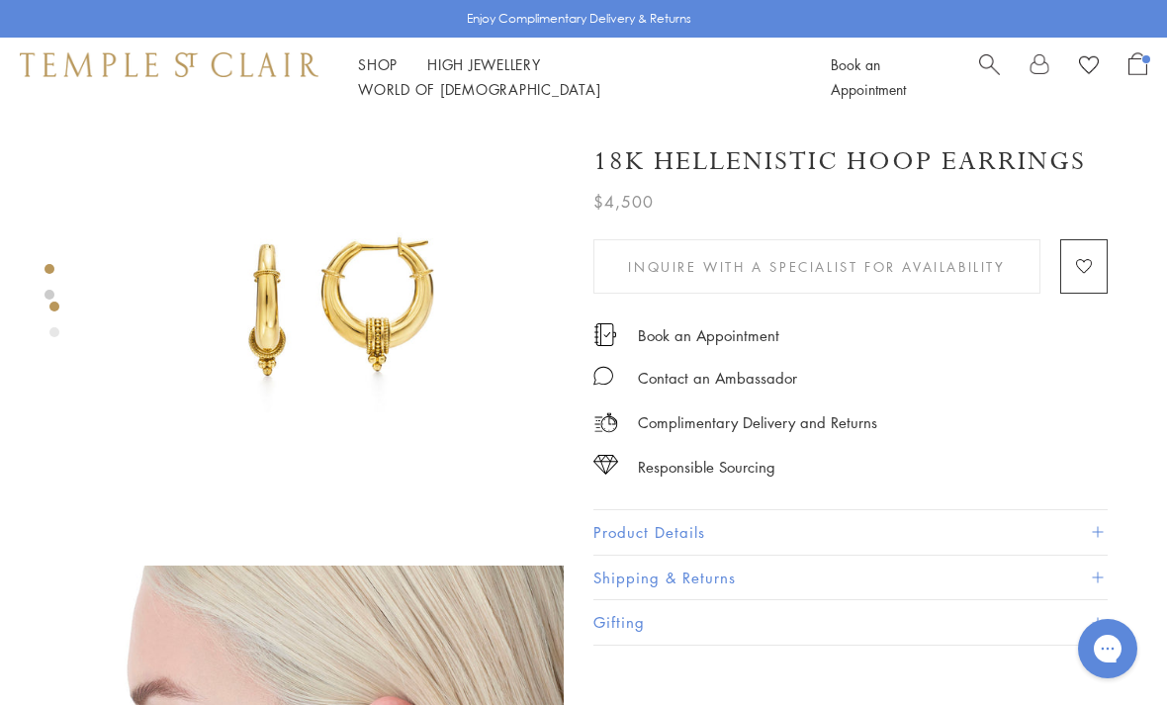
scroll to position [109, 0]
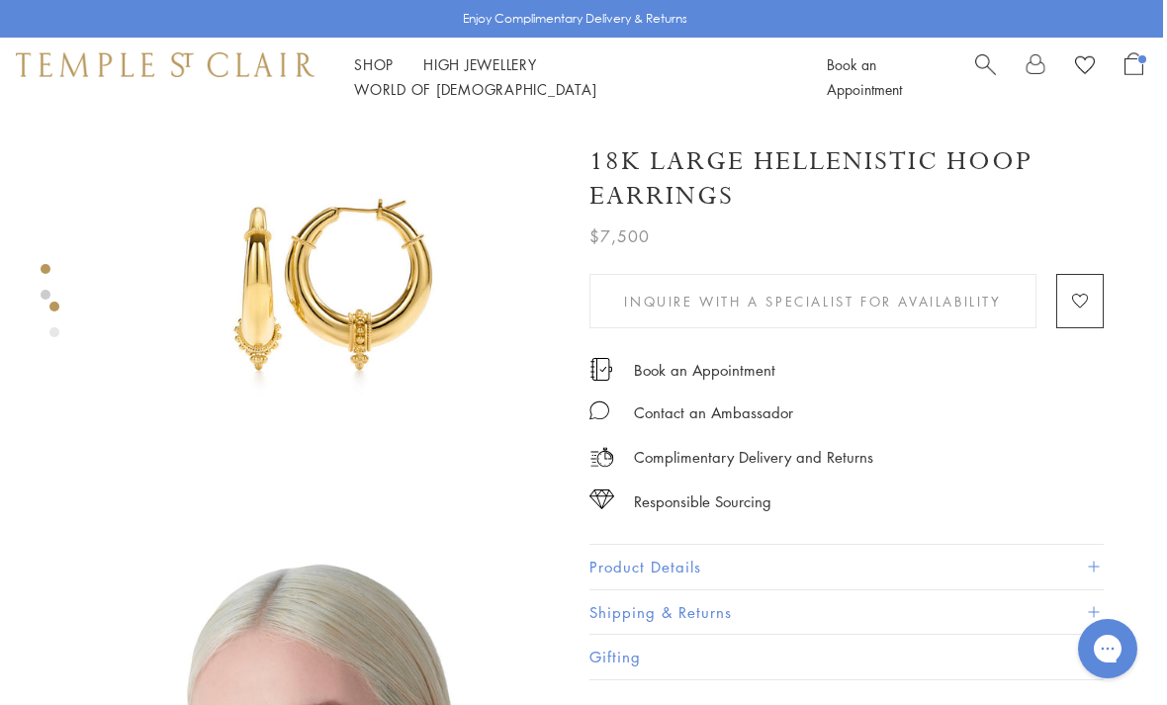
scroll to position [0, 4]
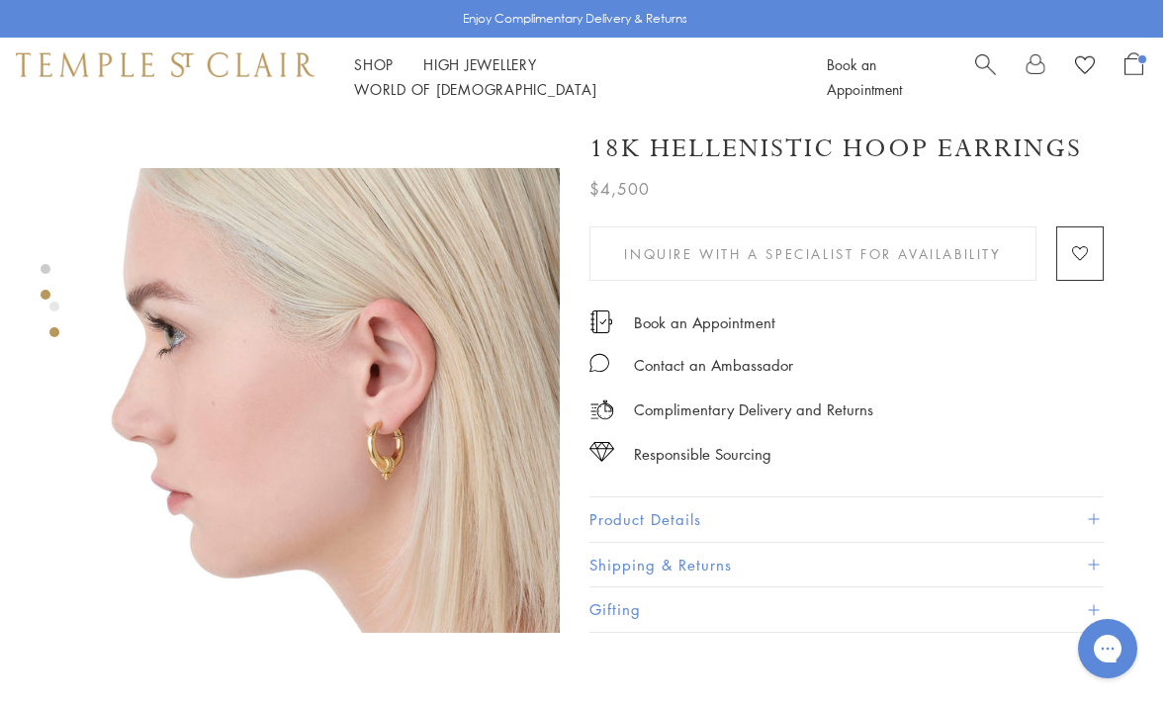
scroll to position [506, 4]
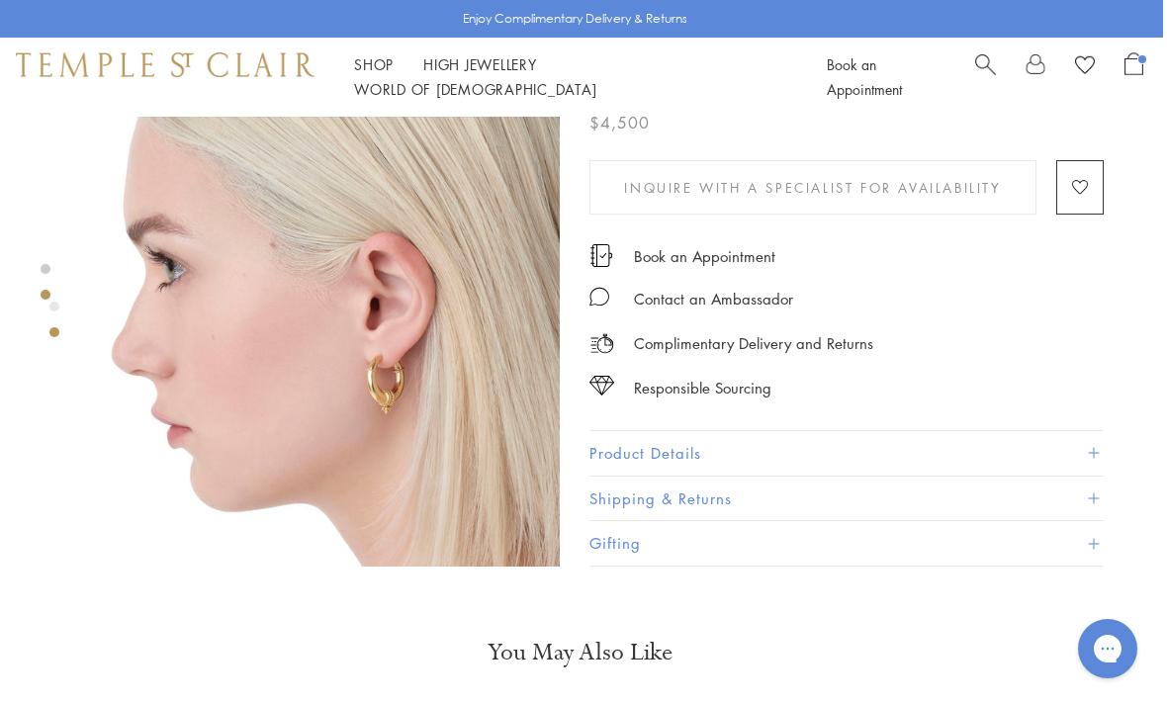
scroll to position [510, 4]
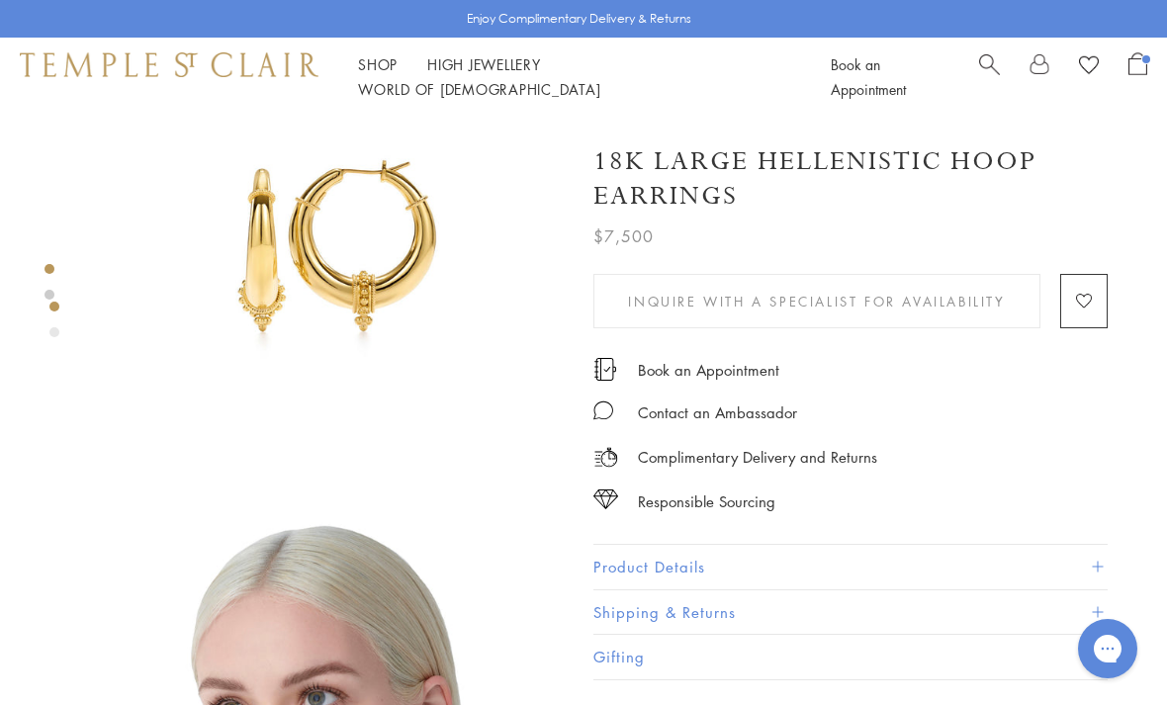
scroll to position [133, 0]
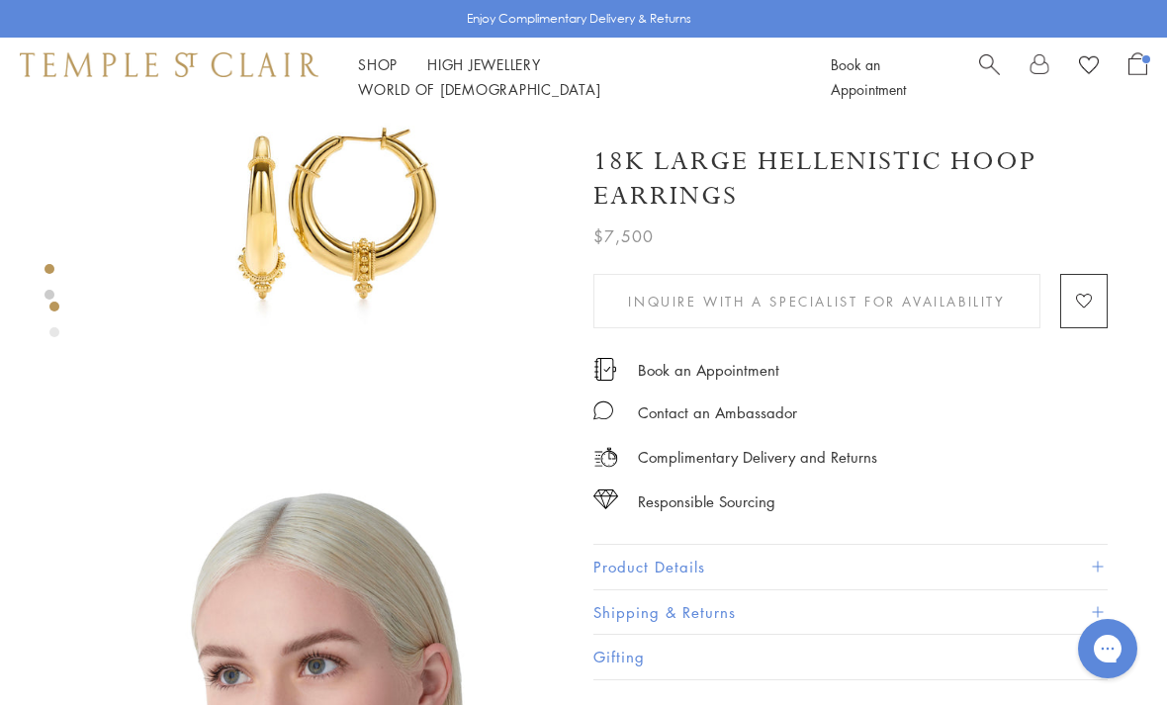
click at [649, 562] on button "Product Details" at bounding box center [850, 567] width 514 height 44
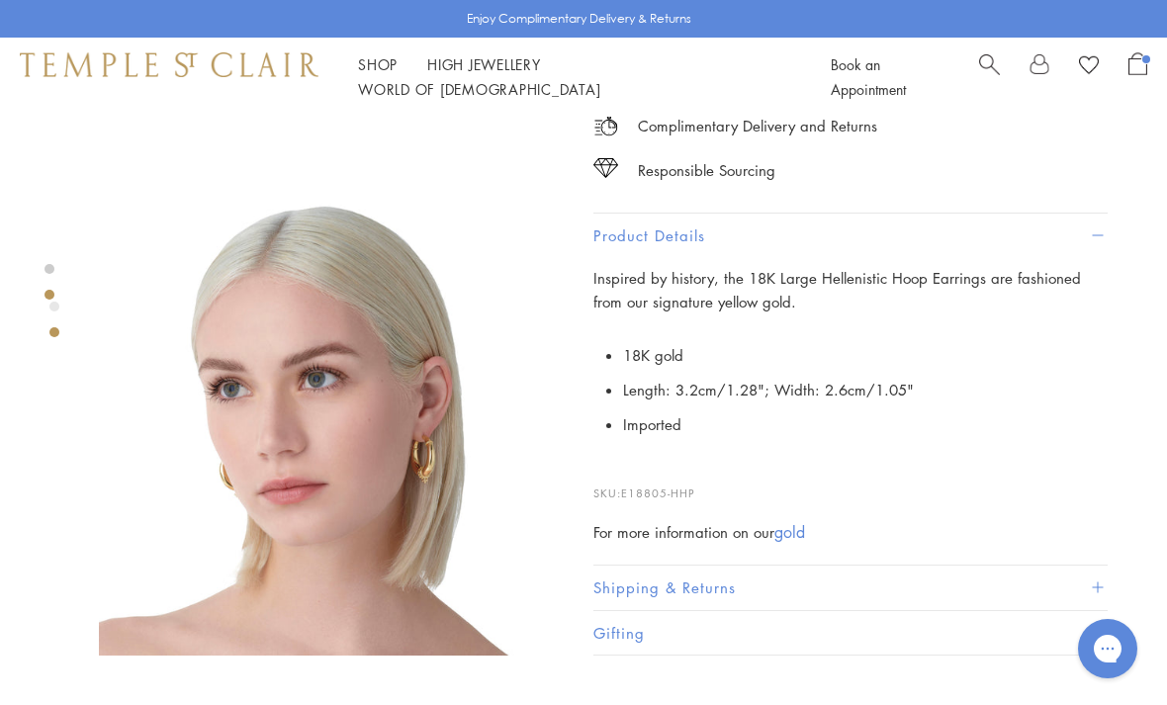
scroll to position [440, 0]
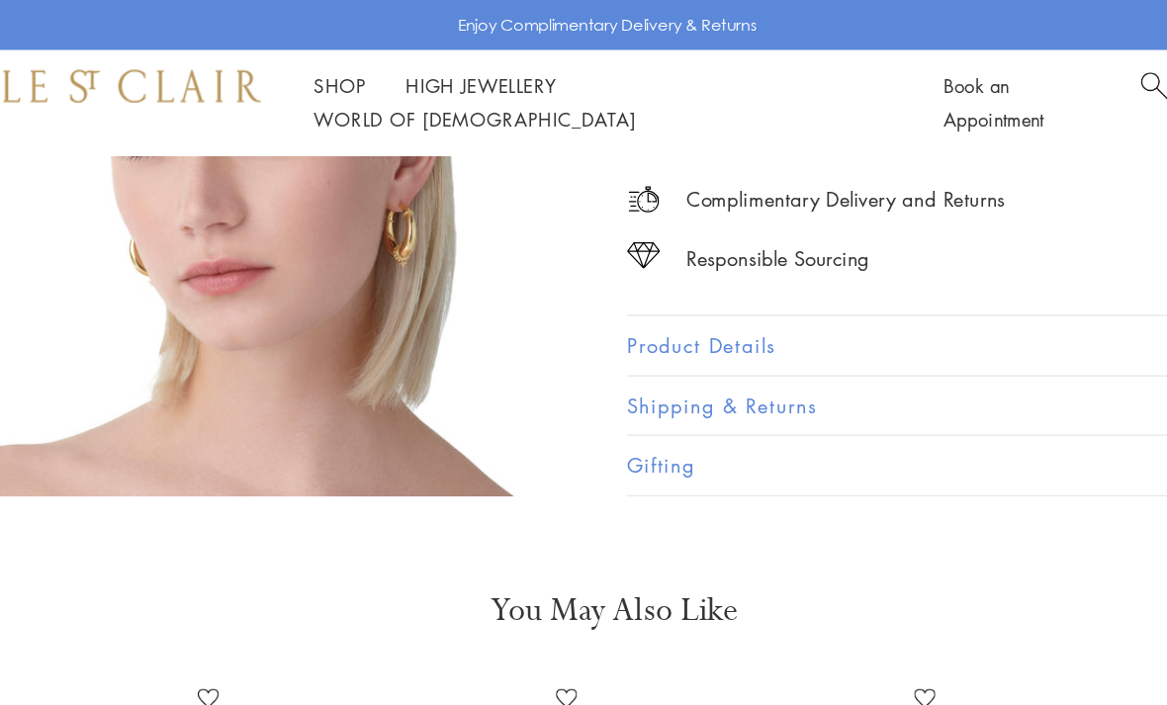
scroll to position [599, 4]
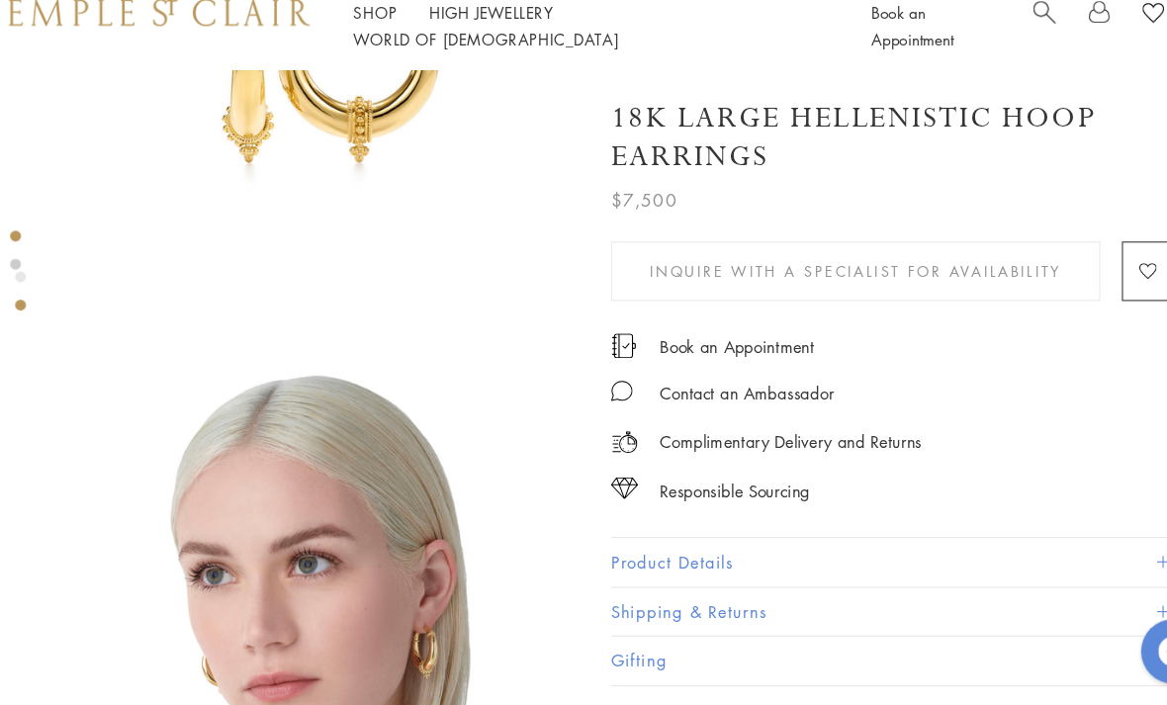
scroll to position [204, 0]
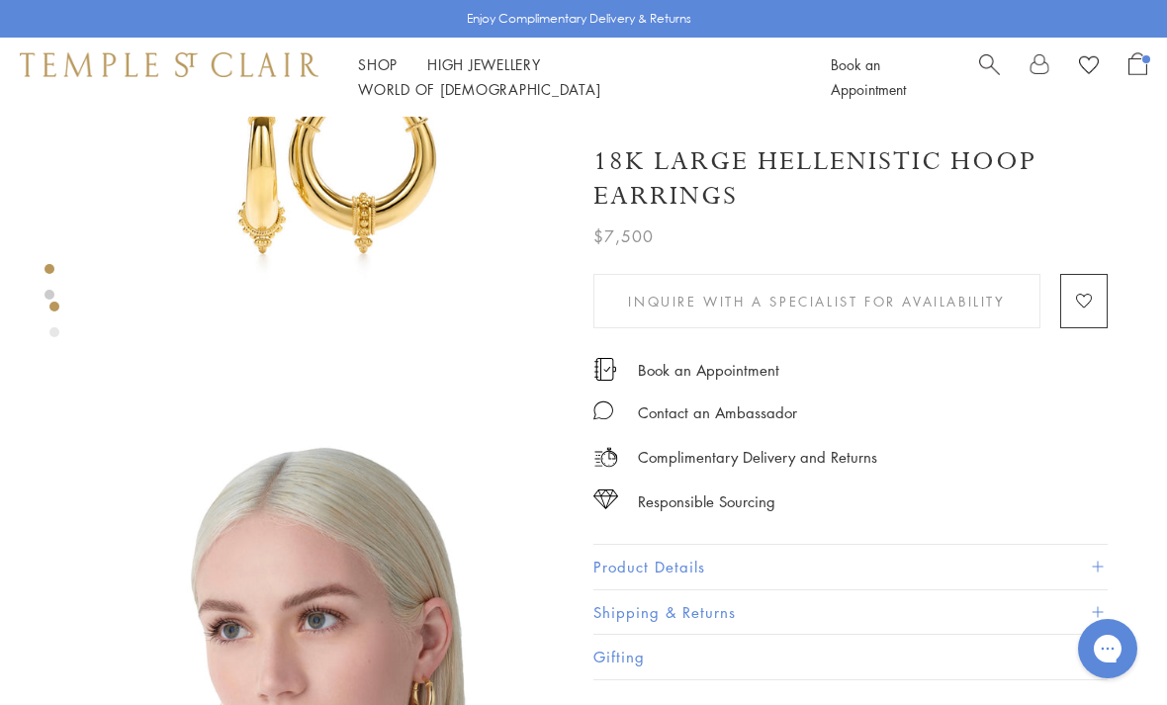
scroll to position [205, 0]
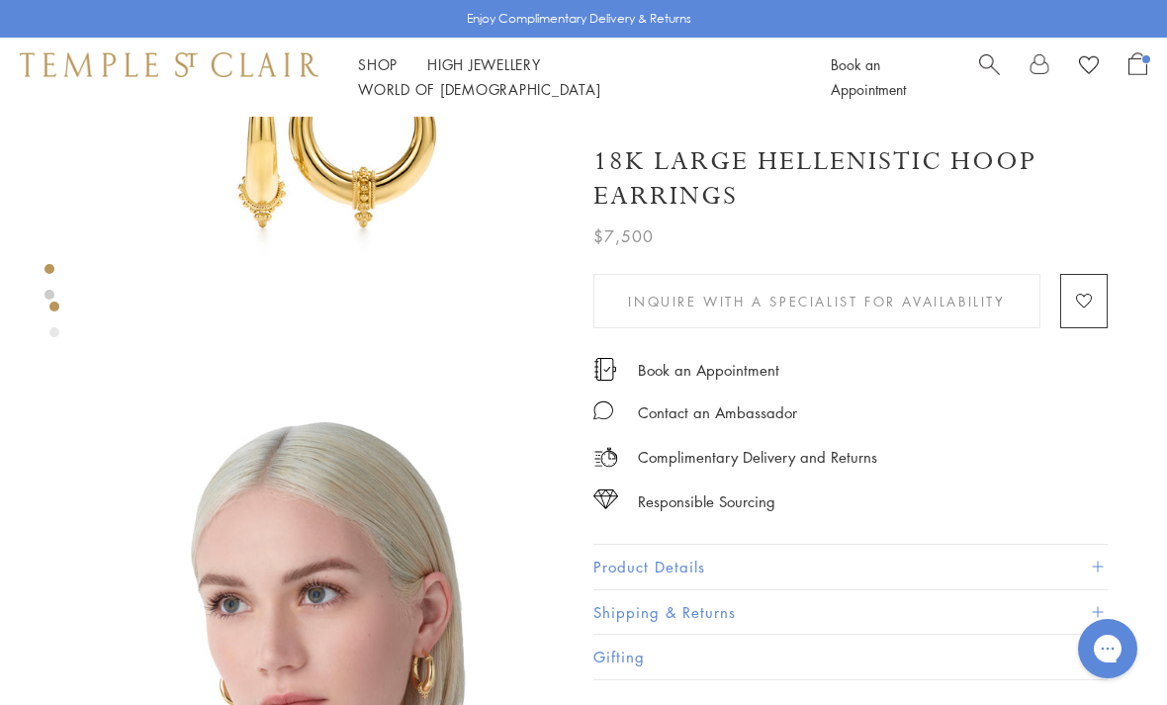
click at [653, 553] on button "Product Details" at bounding box center [850, 567] width 514 height 44
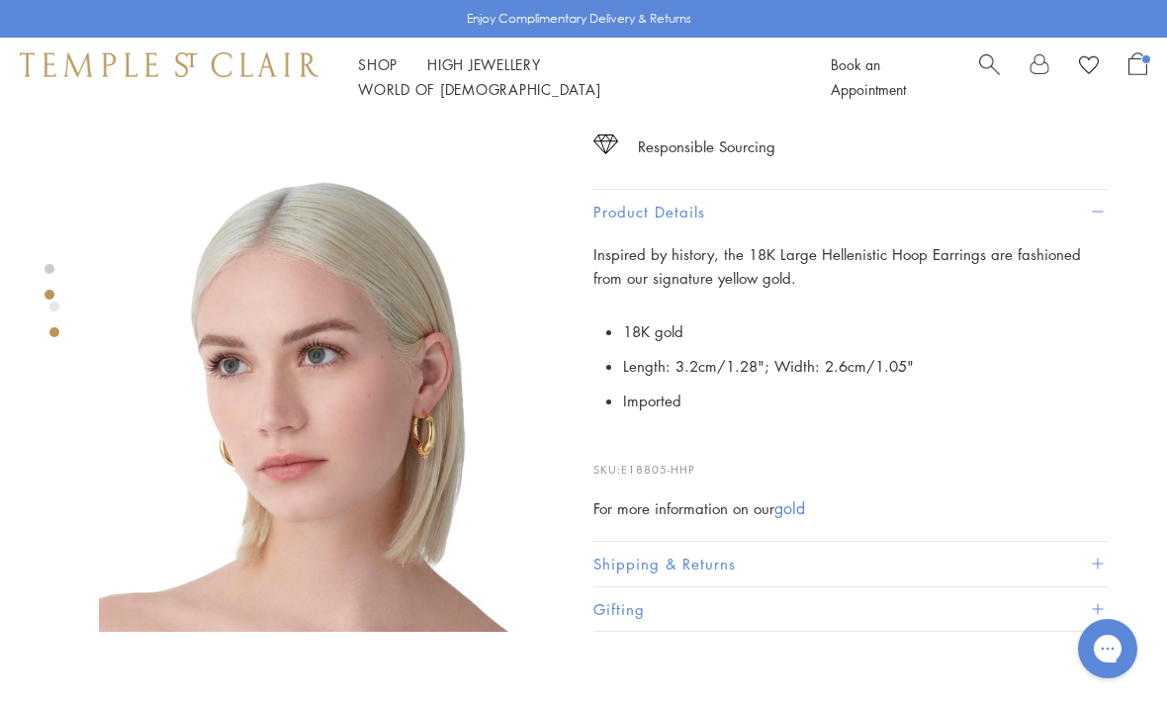
scroll to position [445, 0]
